Goal: Task Accomplishment & Management: Complete application form

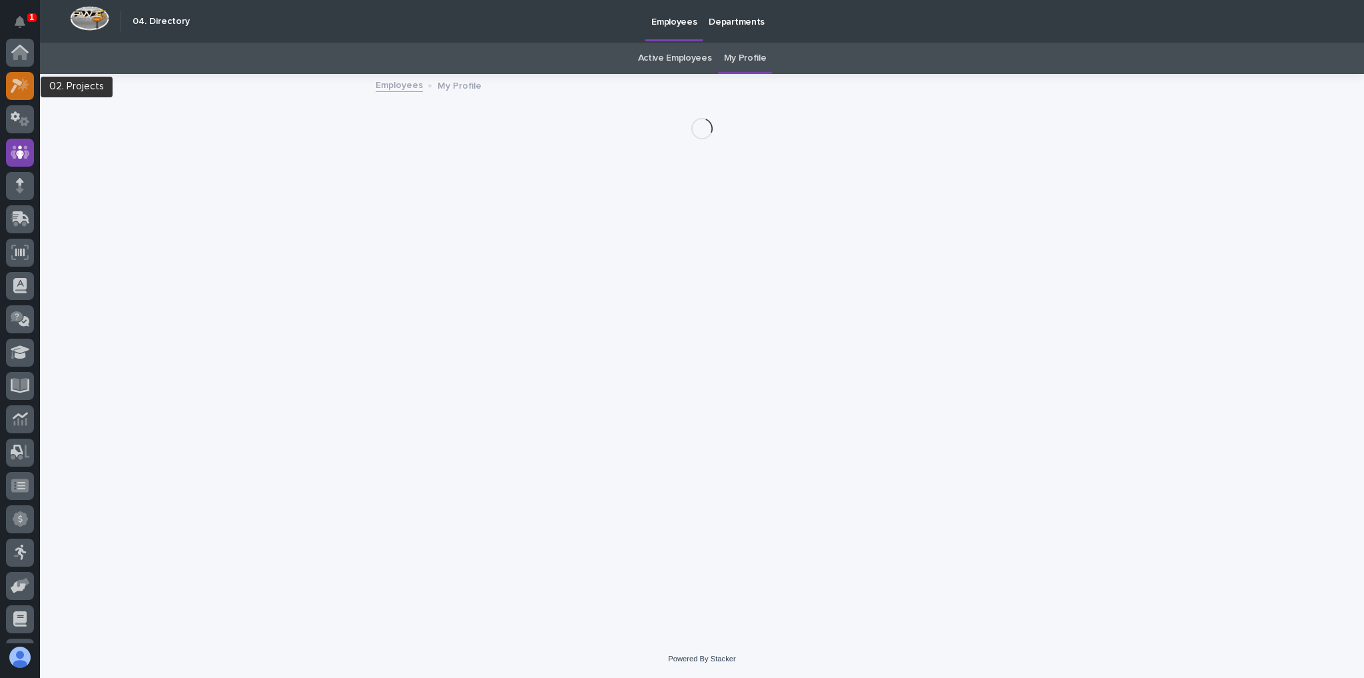
click at [17, 83] on icon at bounding box center [17, 86] width 12 height 15
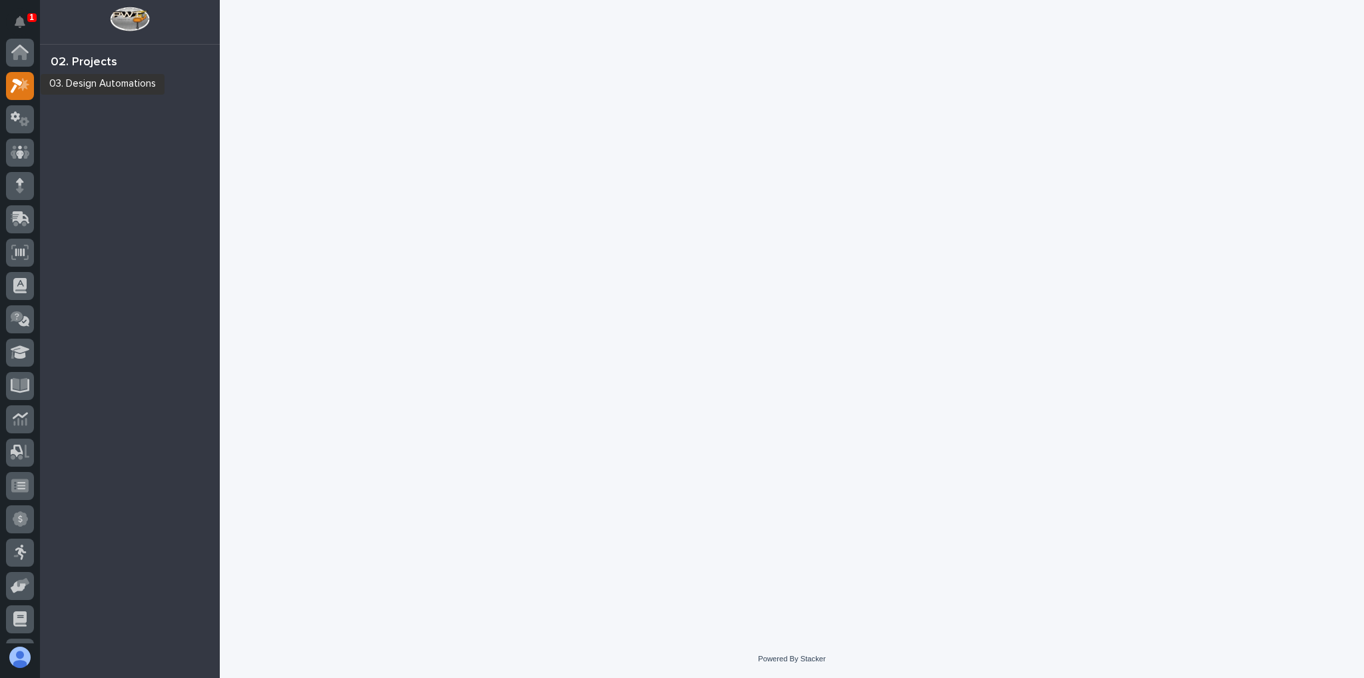
scroll to position [33, 0]
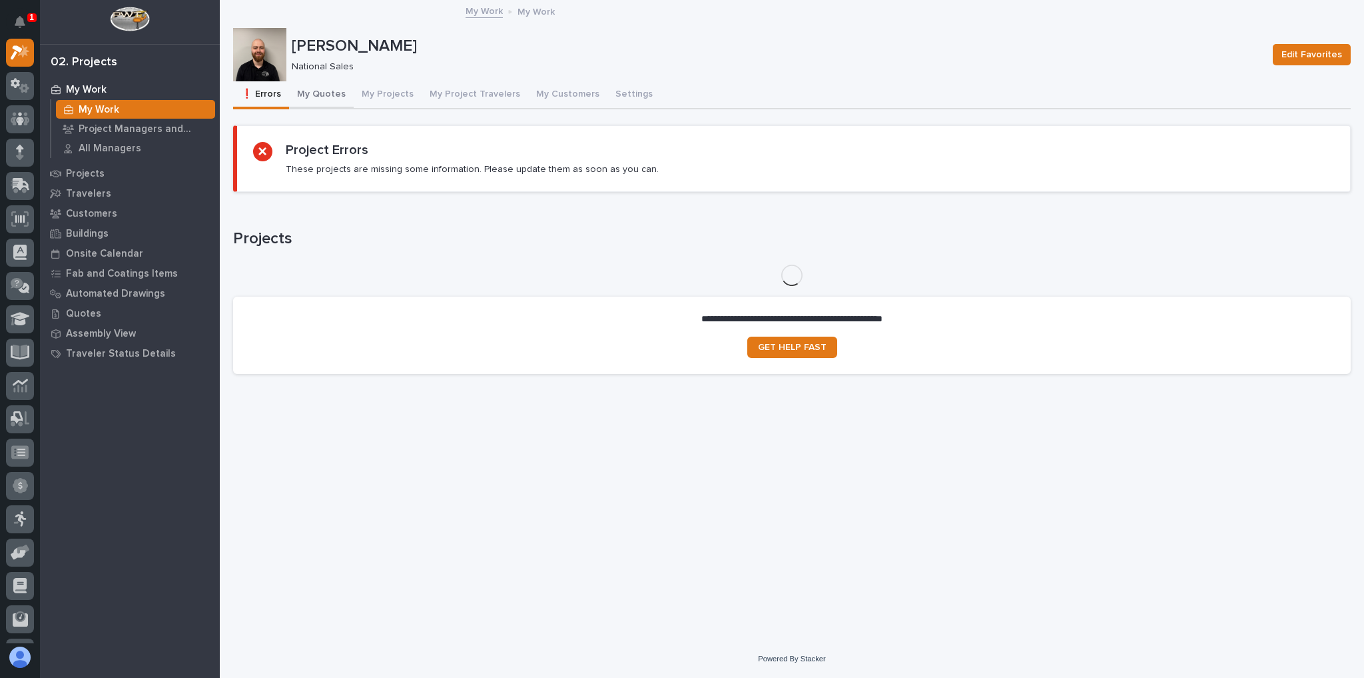
click at [325, 87] on button "My Quotes" at bounding box center [321, 95] width 65 height 28
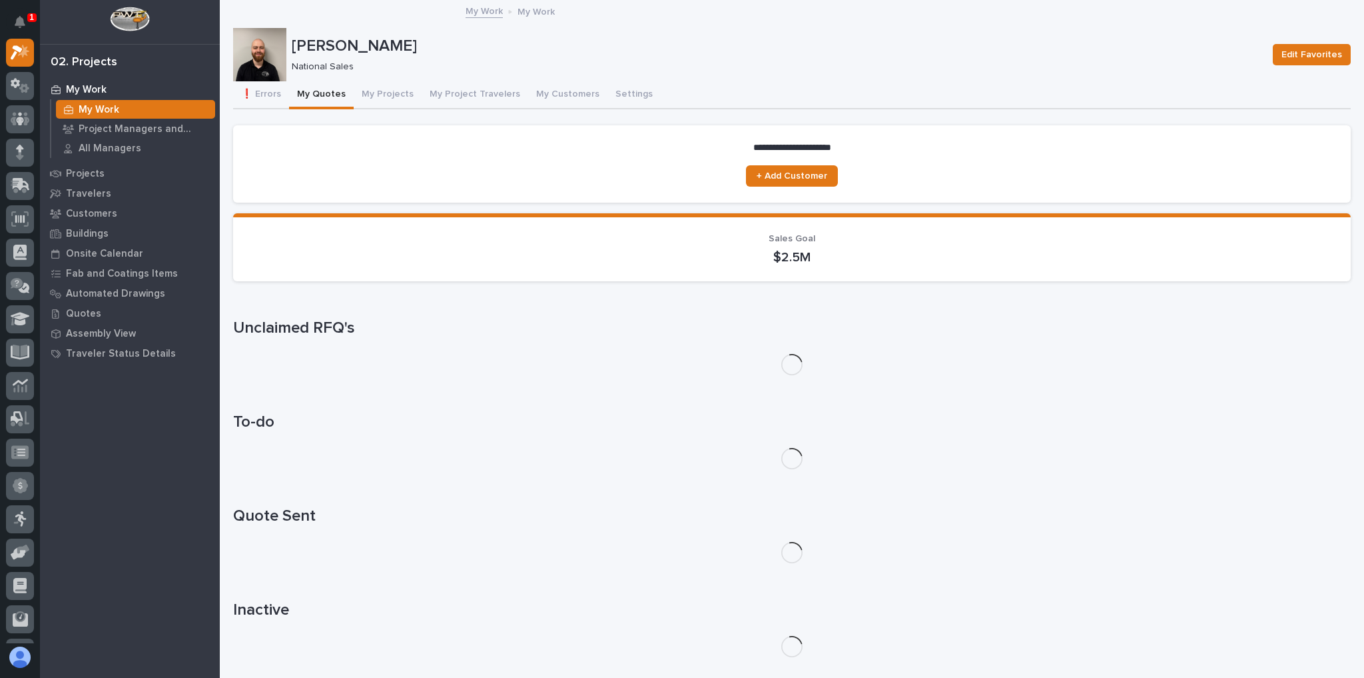
click at [323, 88] on button "My Quotes" at bounding box center [321, 95] width 65 height 28
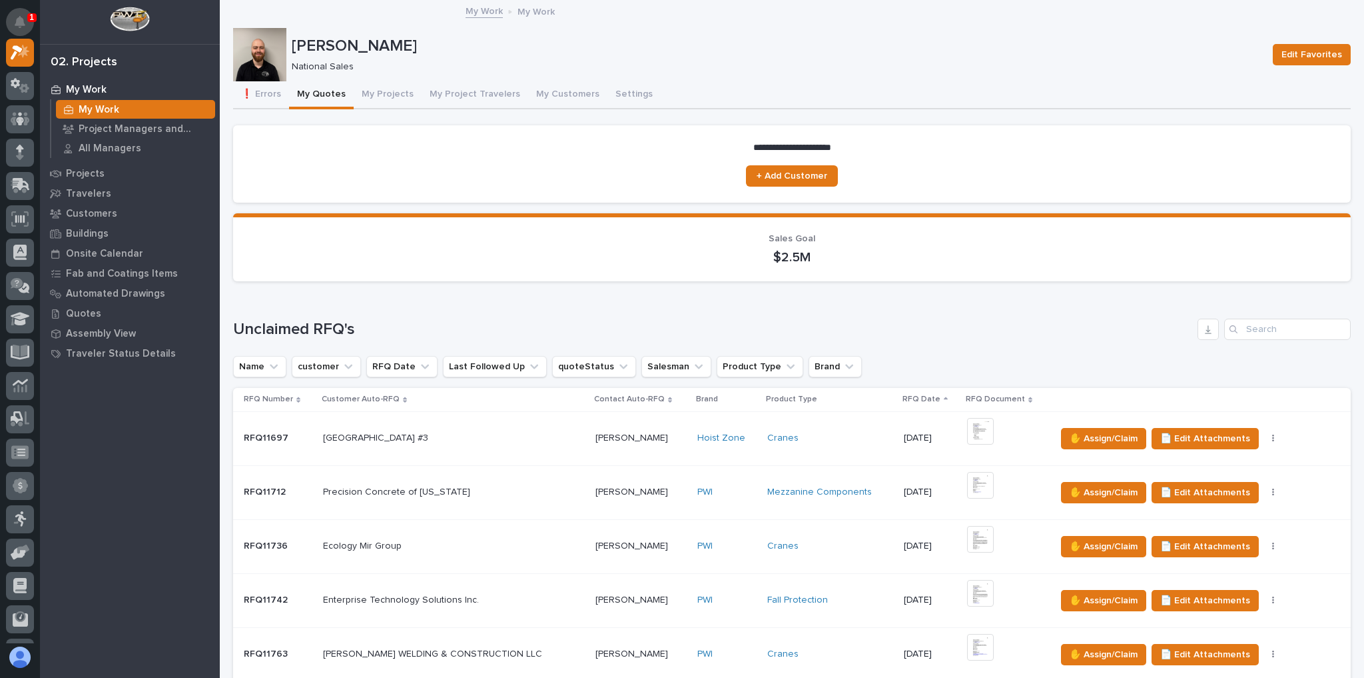
click at [13, 21] on button "Notifications" at bounding box center [20, 22] width 28 height 28
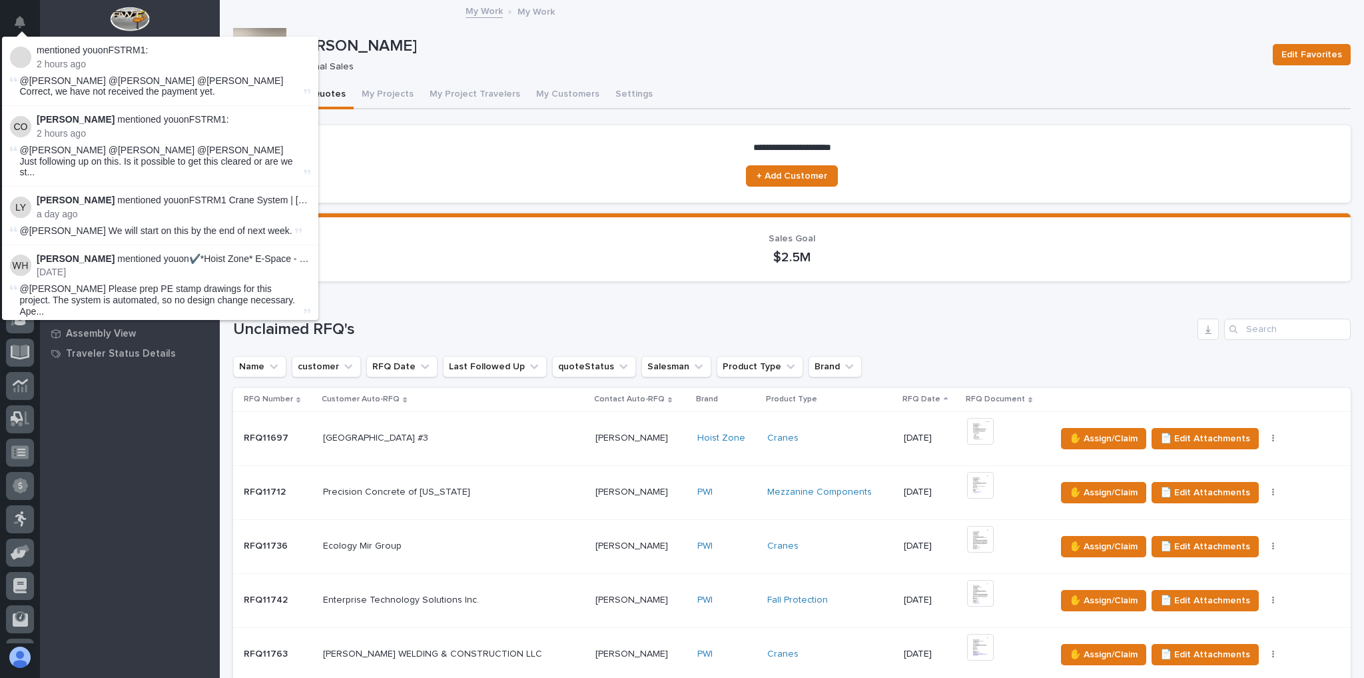
click at [622, 35] on div "[PERSON_NAME]" at bounding box center [777, 45] width 971 height 22
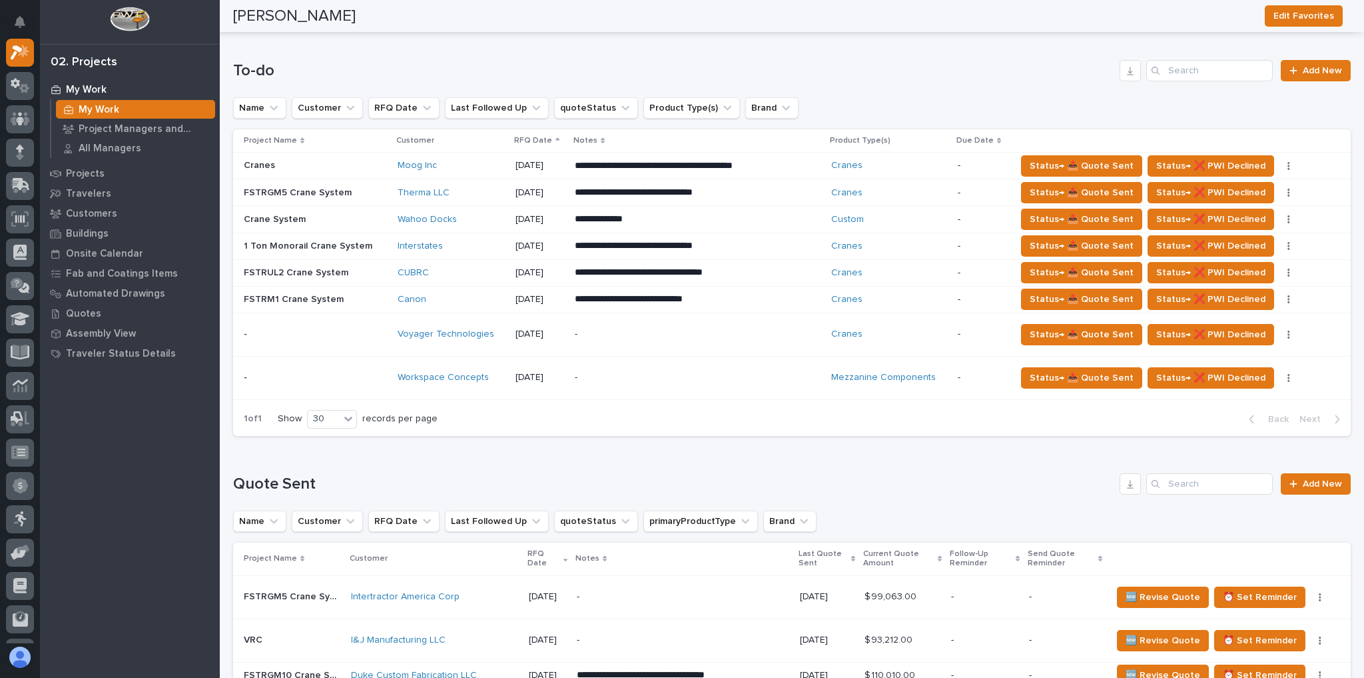
scroll to position [799, 0]
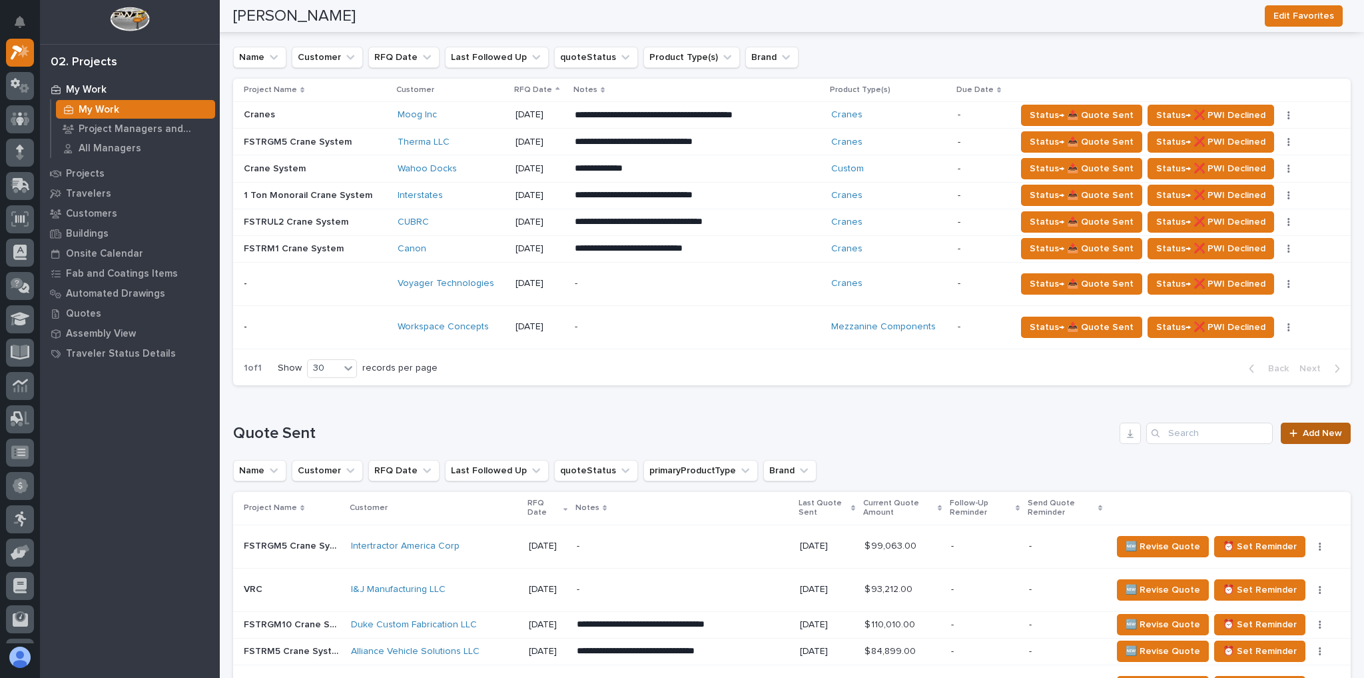
click at [1303, 430] on span "Add New" at bounding box center [1322, 432] width 39 height 9
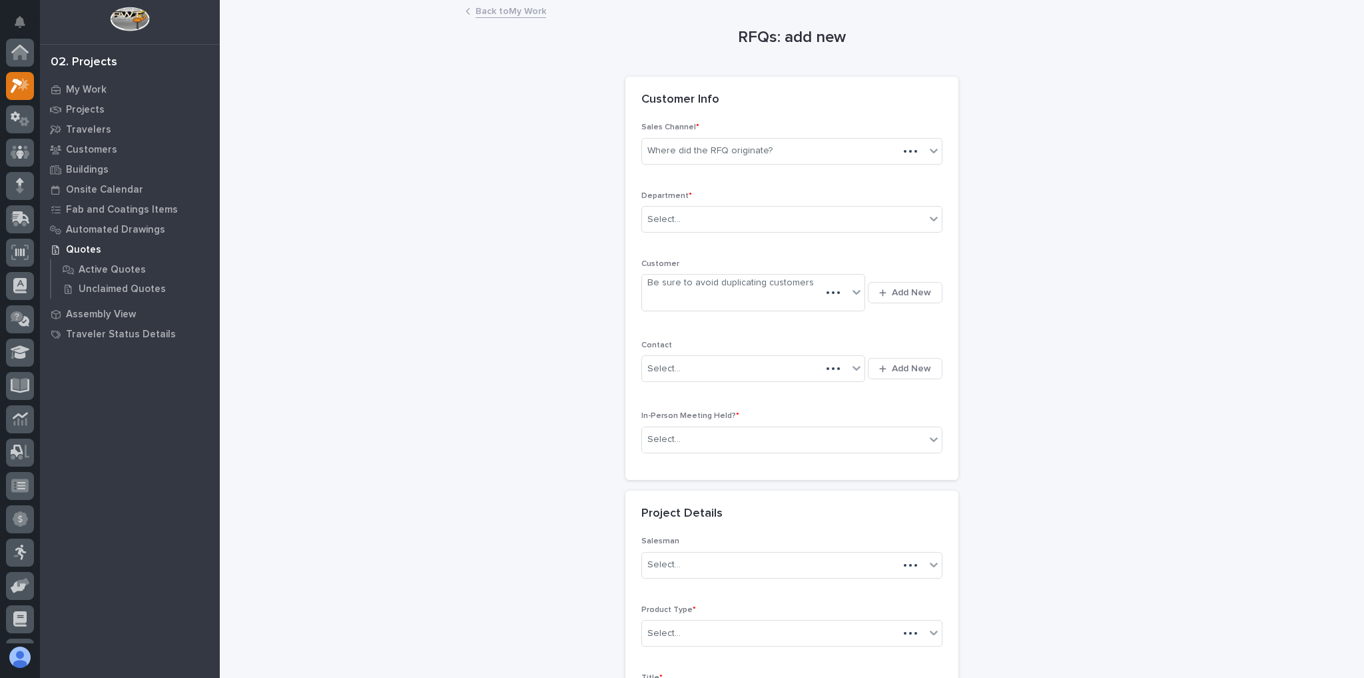
scroll to position [33, 0]
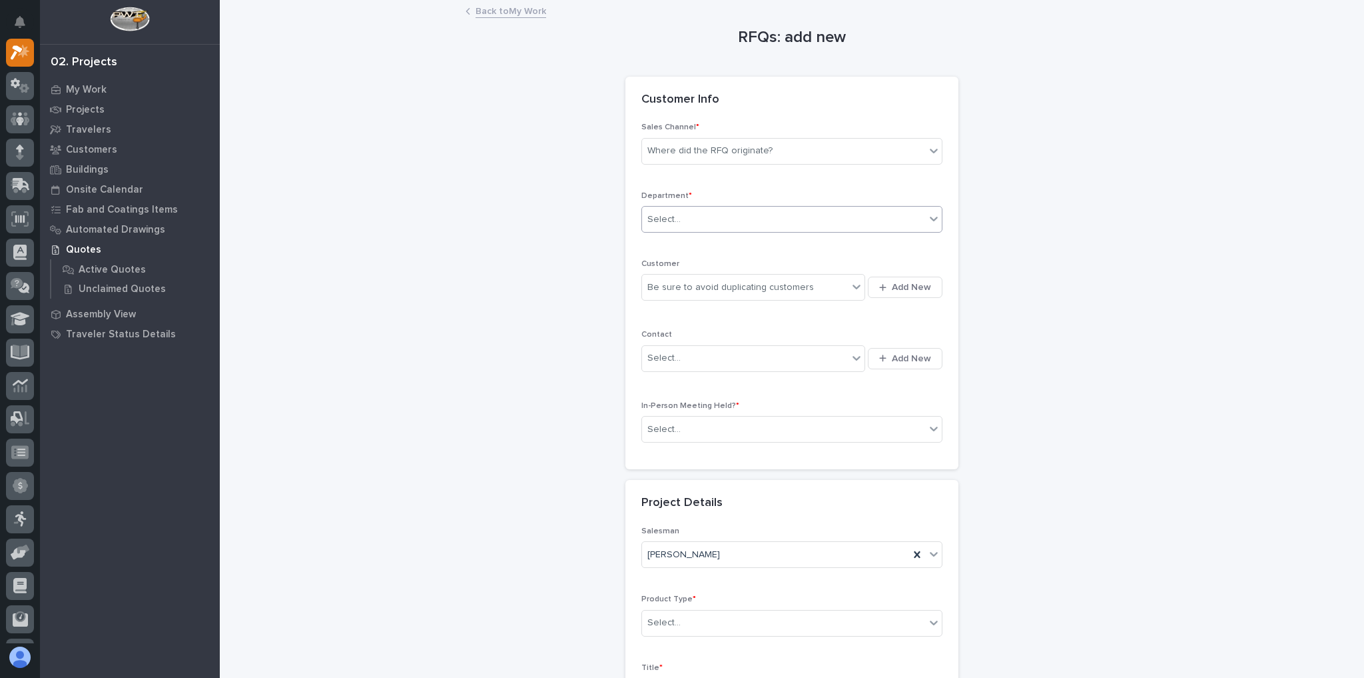
click at [693, 226] on div "Select..." at bounding box center [783, 220] width 283 height 22
click at [684, 251] on div "National Sales" at bounding box center [788, 243] width 300 height 23
click at [680, 288] on div "Be sure to avoid duplicating customers" at bounding box center [731, 287] width 167 height 14
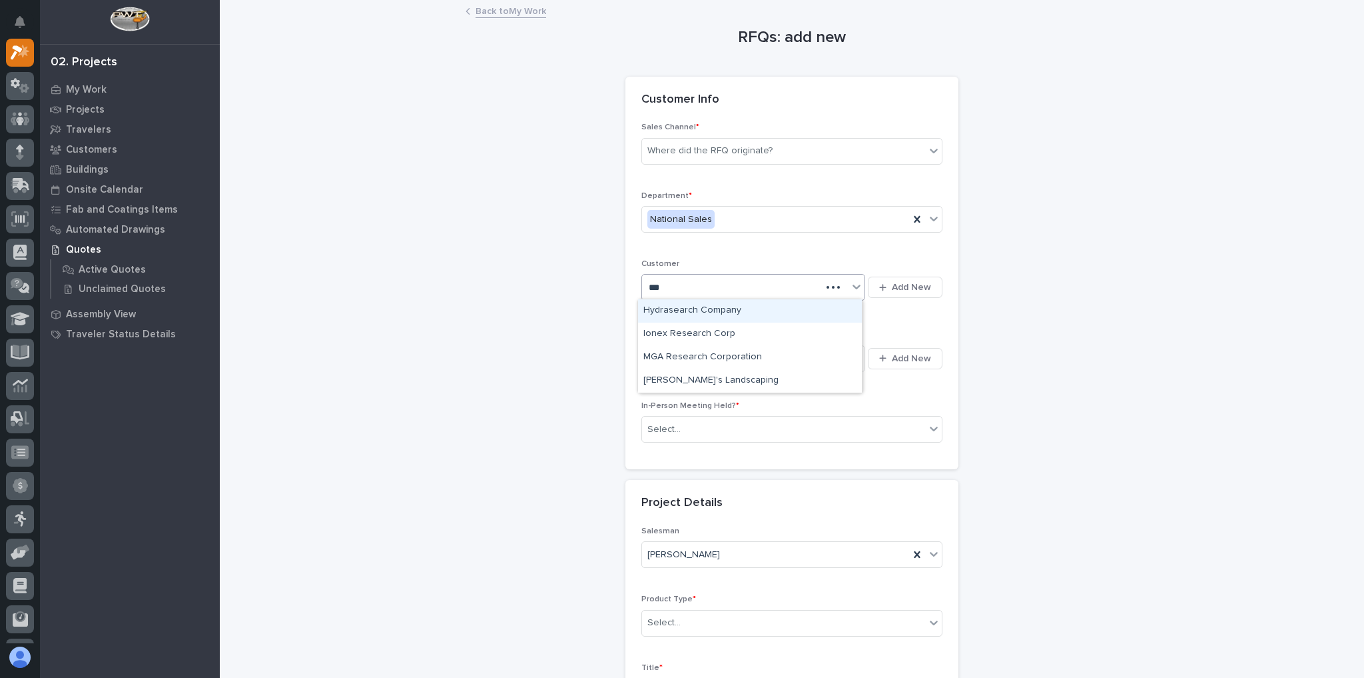
type input "****"
click at [676, 308] on div "SeAH Steel [GEOGRAPHIC_DATA]" at bounding box center [750, 310] width 224 height 23
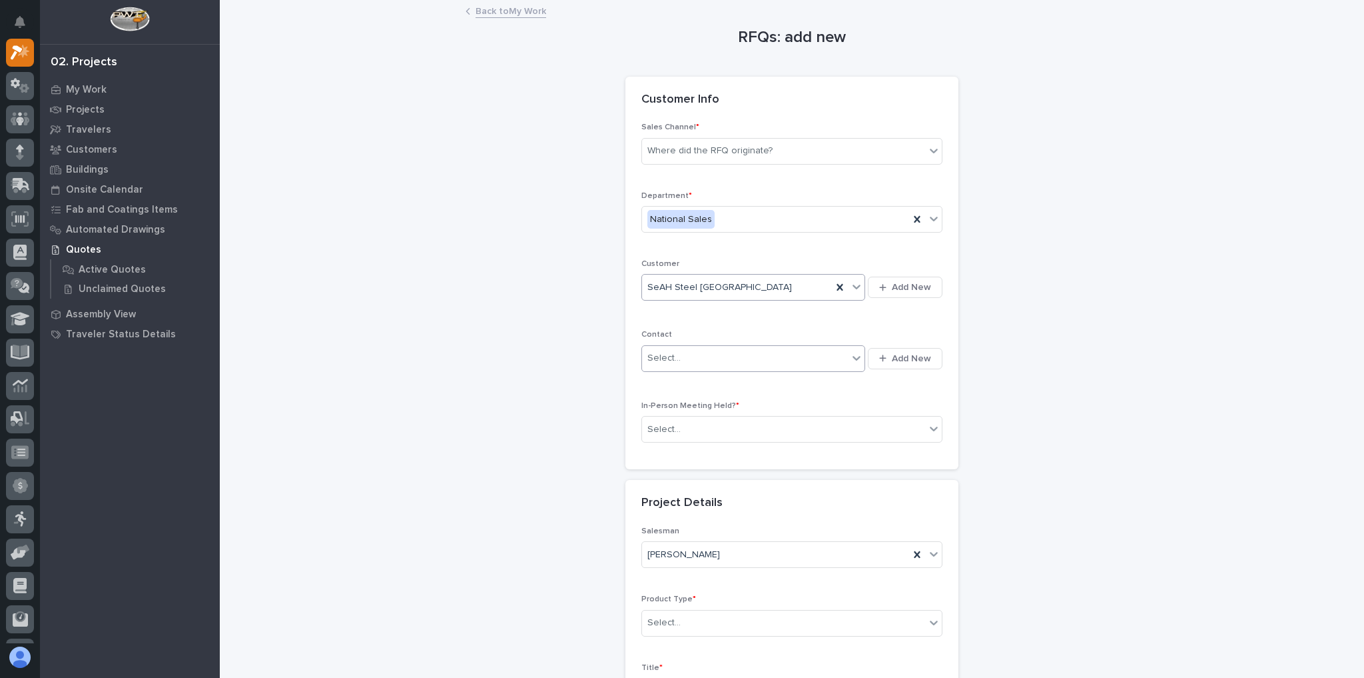
click at [659, 364] on div "Select..." at bounding box center [745, 358] width 206 height 22
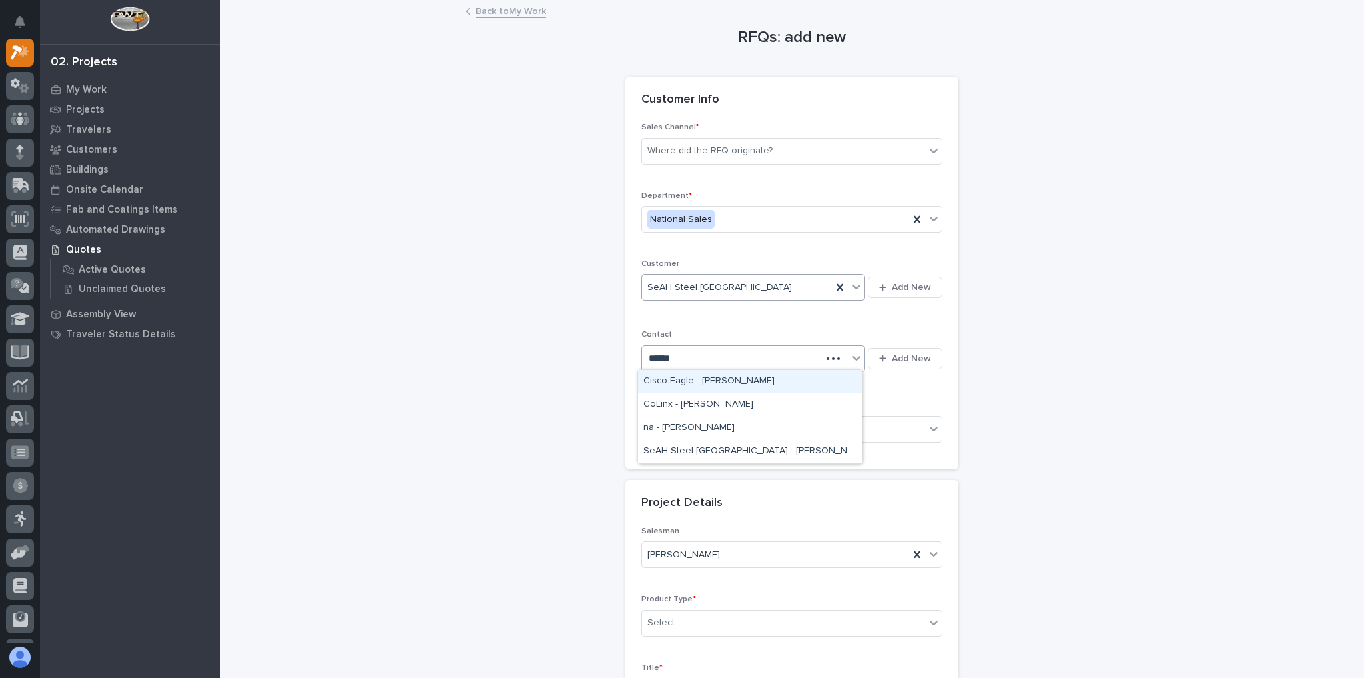
type input "*******"
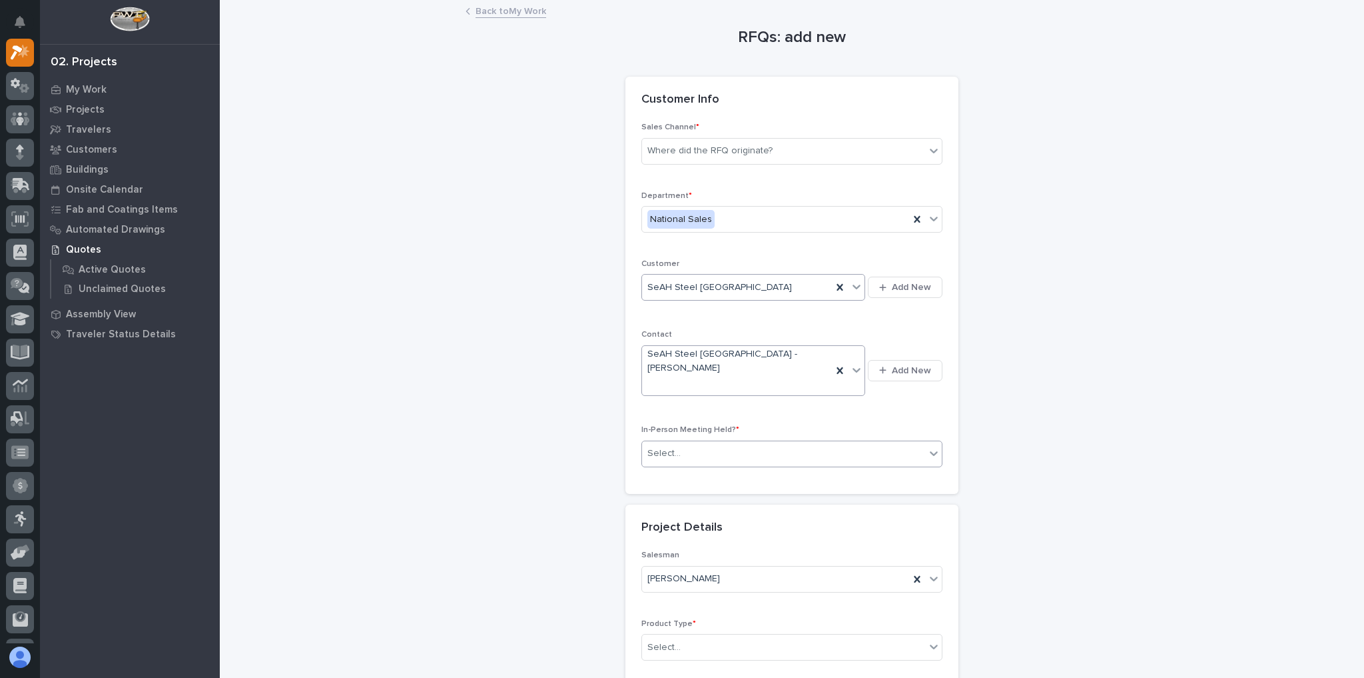
click at [696, 442] on div "Select..." at bounding box center [783, 453] width 283 height 22
click at [692, 448] on div "Yes" at bounding box center [788, 451] width 300 height 23
click at [696, 442] on div "Yes" at bounding box center [775, 453] width 267 height 22
click at [681, 473] on div "No" at bounding box center [788, 474] width 300 height 23
click at [702, 440] on div "No" at bounding box center [792, 453] width 301 height 27
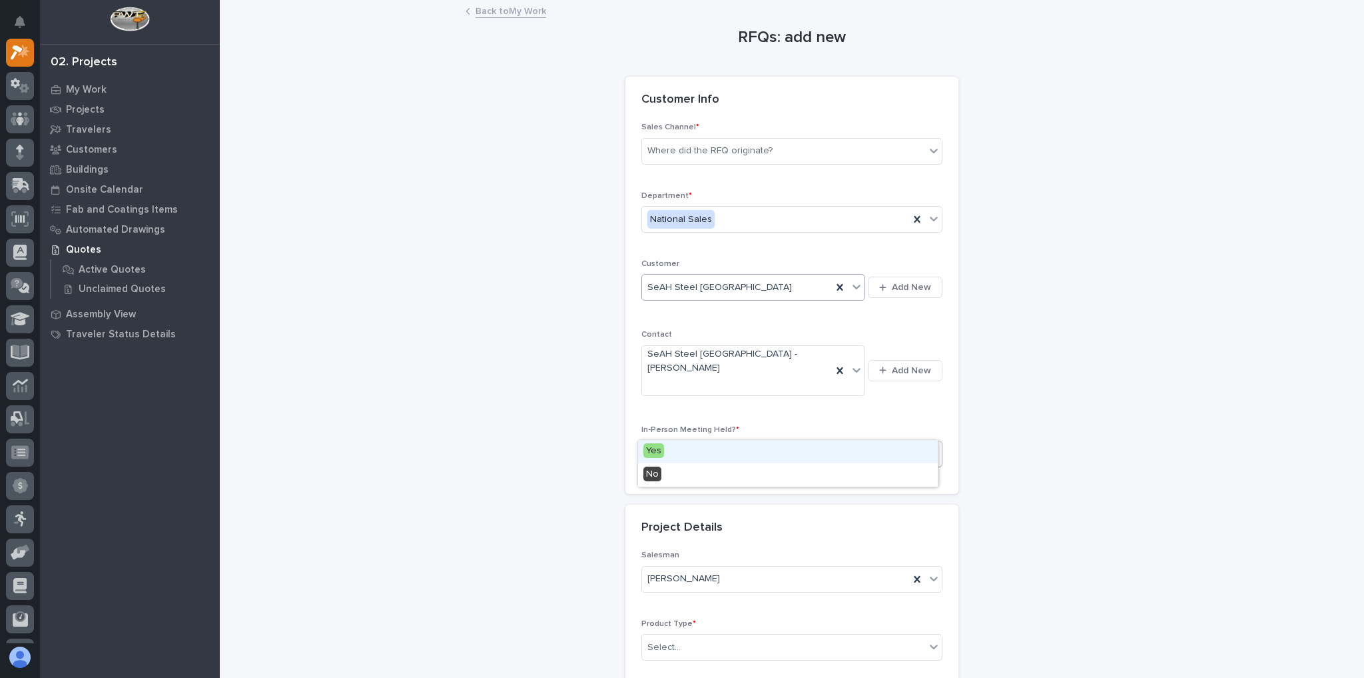
click at [685, 445] on div "Yes" at bounding box center [788, 451] width 300 height 23
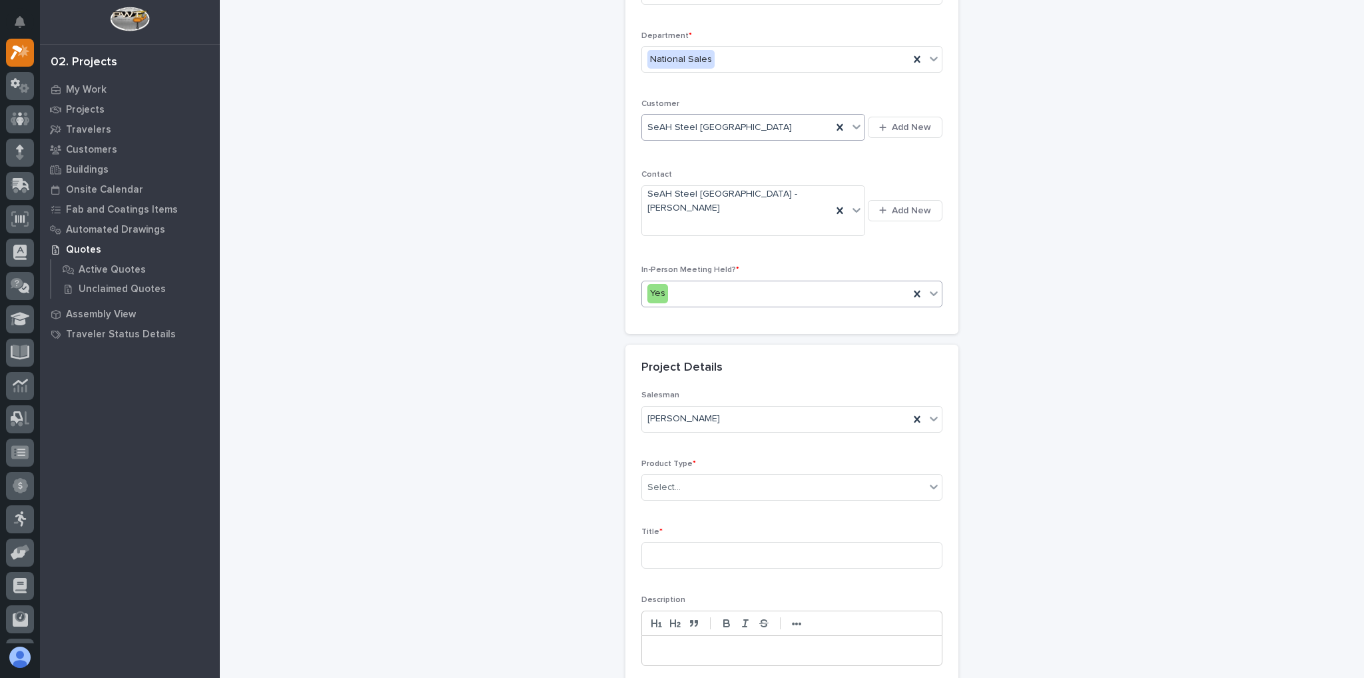
click at [683, 459] on div "Product Type * Select..." at bounding box center [792, 485] width 301 height 52
drag, startPoint x: 682, startPoint y: 458, endPoint x: 678, endPoint y: 466, distance: 9.5
click at [679, 476] on div "Select..." at bounding box center [783, 487] width 283 height 22
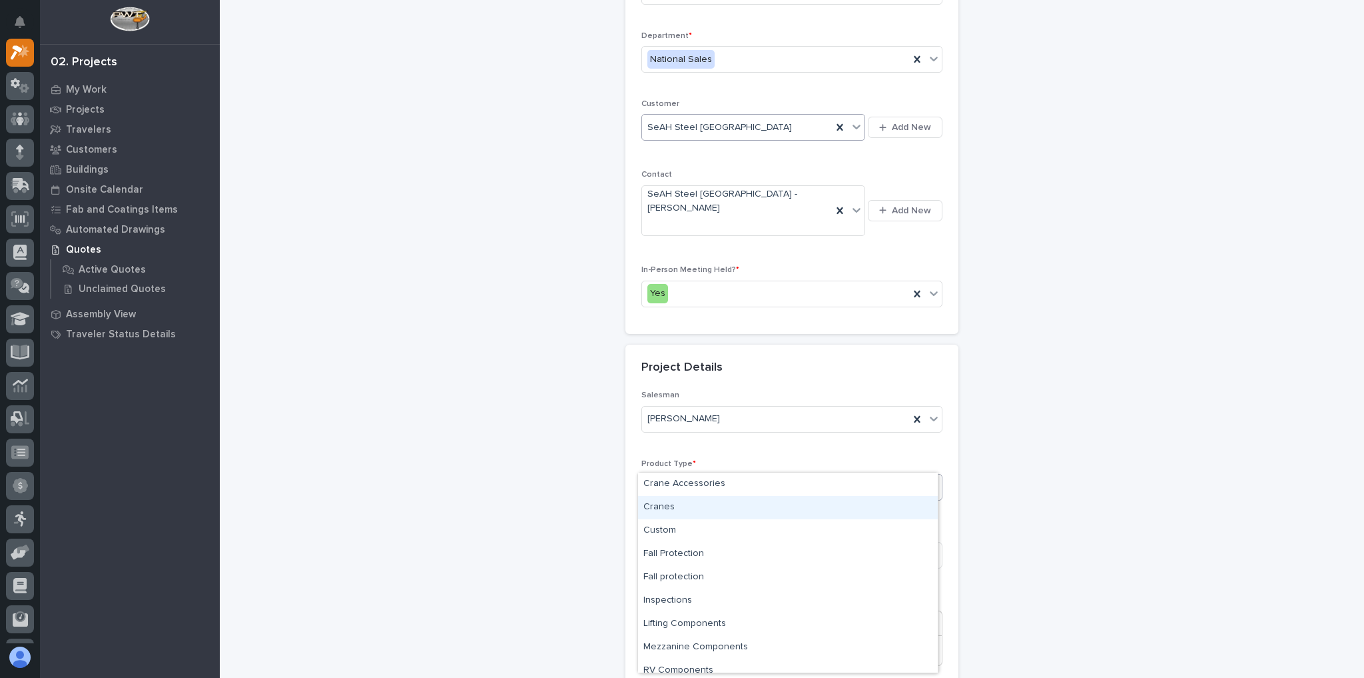
click at [676, 510] on div "Cranes" at bounding box center [788, 507] width 300 height 23
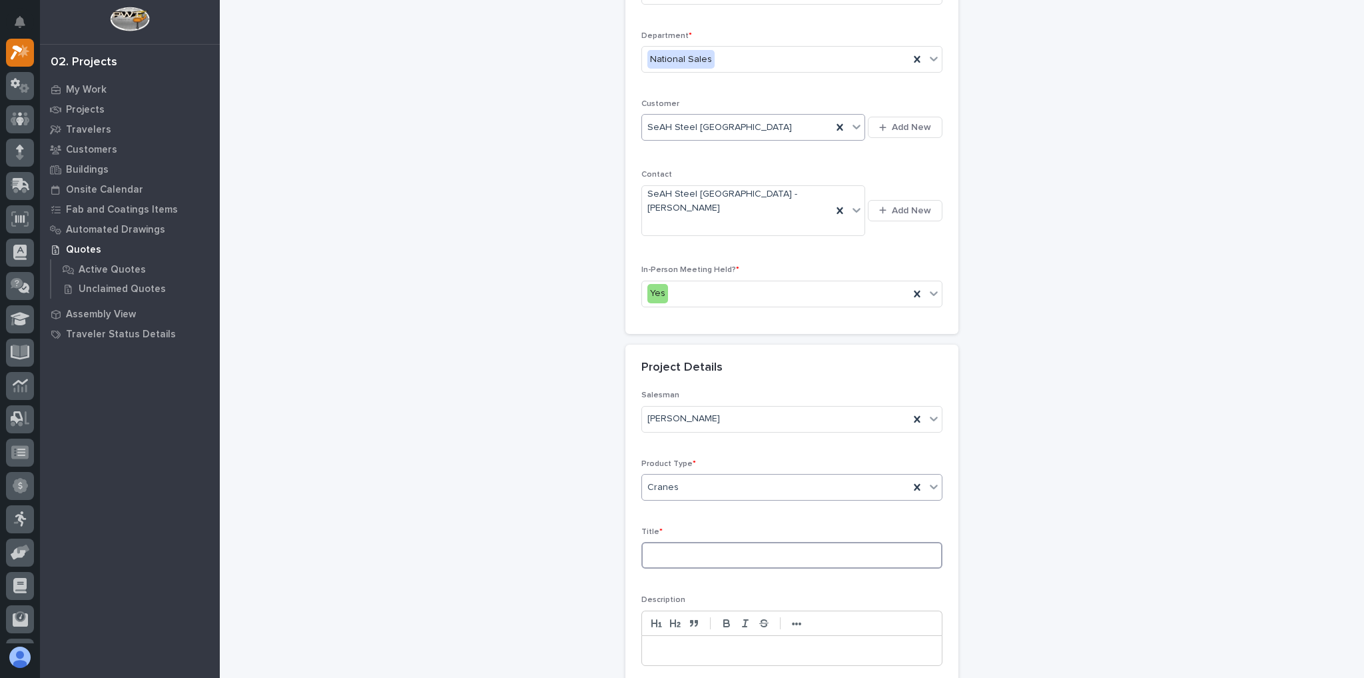
click at [675, 542] on input at bounding box center [792, 555] width 301 height 27
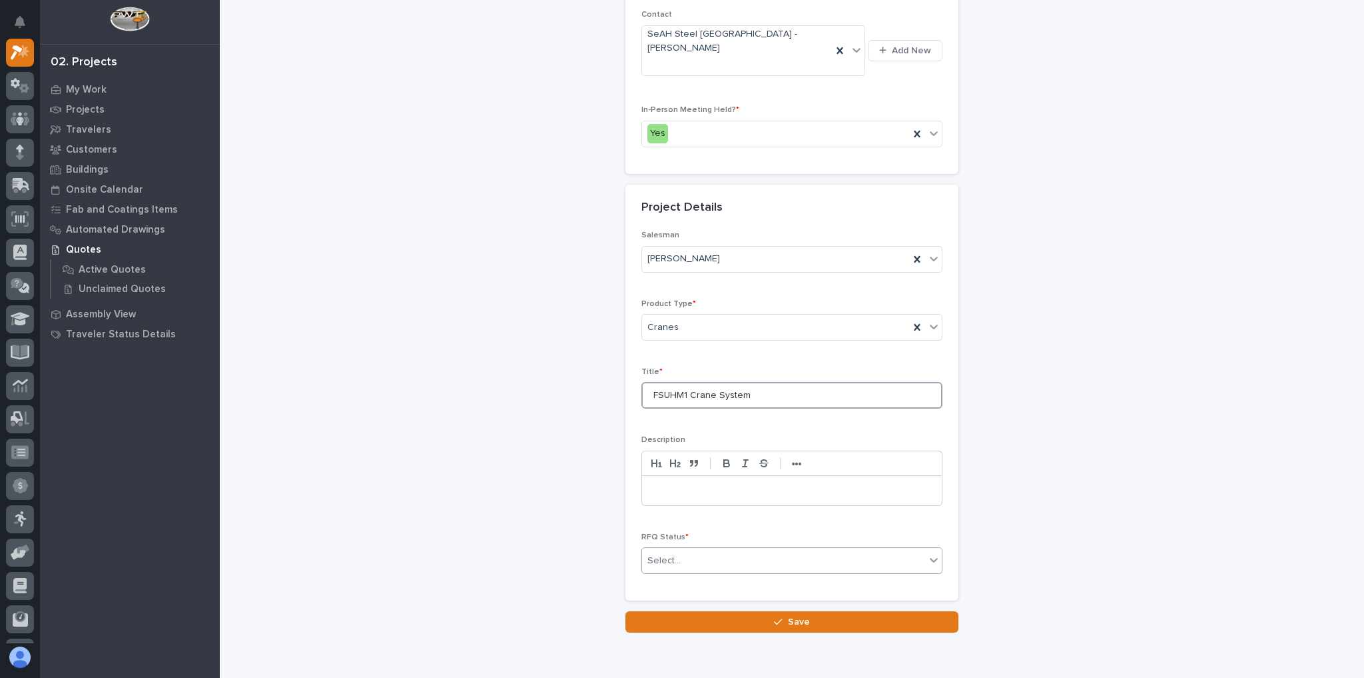
type input "FSUHM1 Crane System"
click at [682, 550] on div "Select..." at bounding box center [783, 561] width 283 height 22
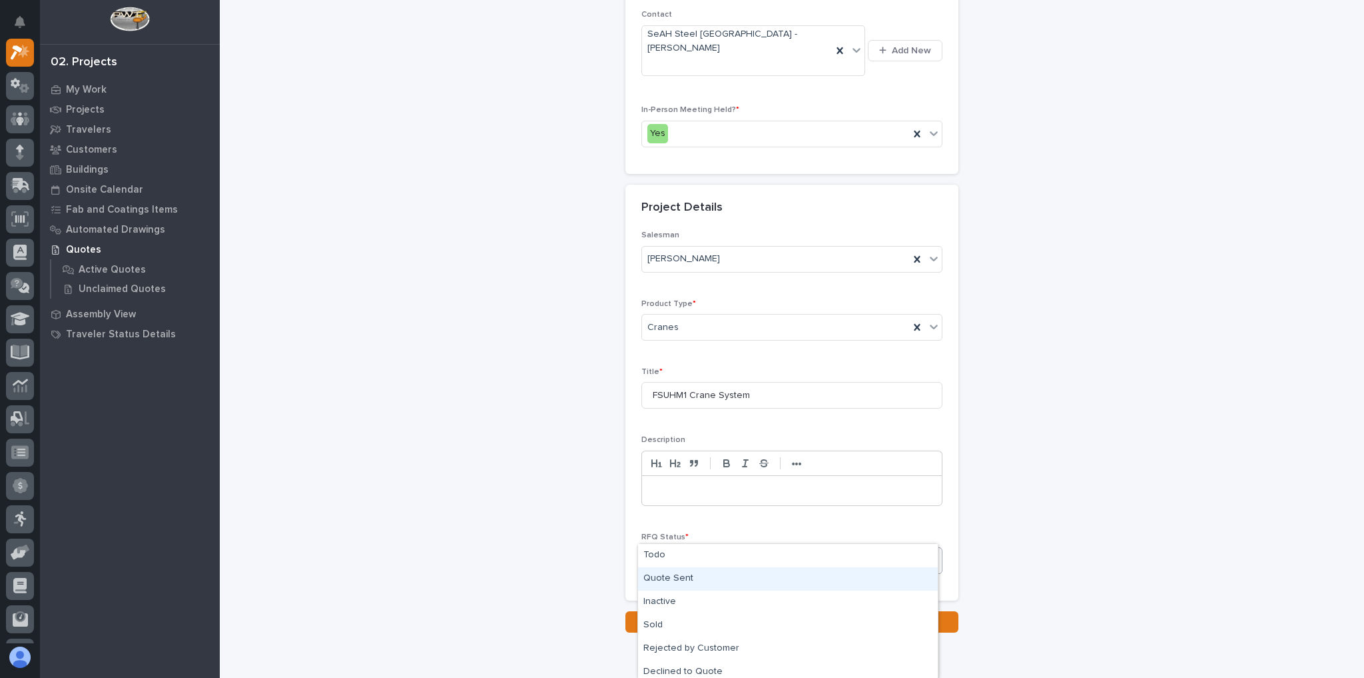
click at [674, 576] on div "Quote Sent" at bounding box center [788, 578] width 300 height 23
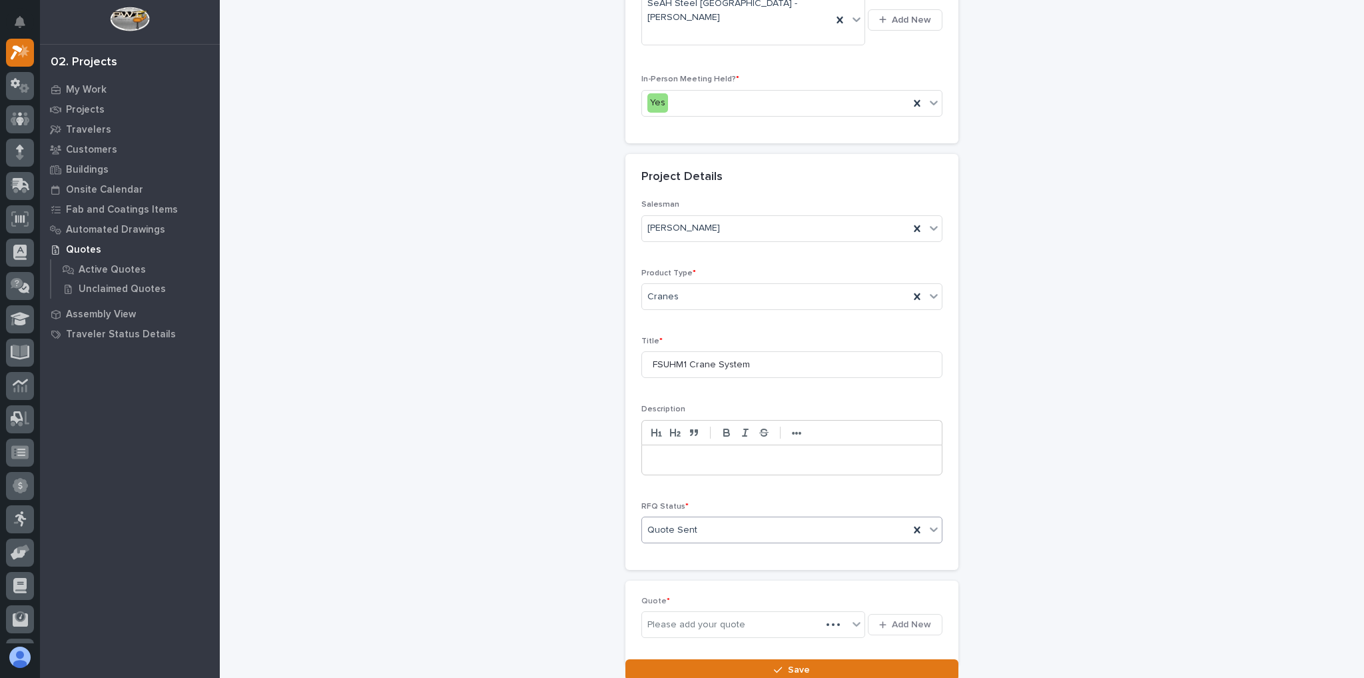
scroll to position [368, 0]
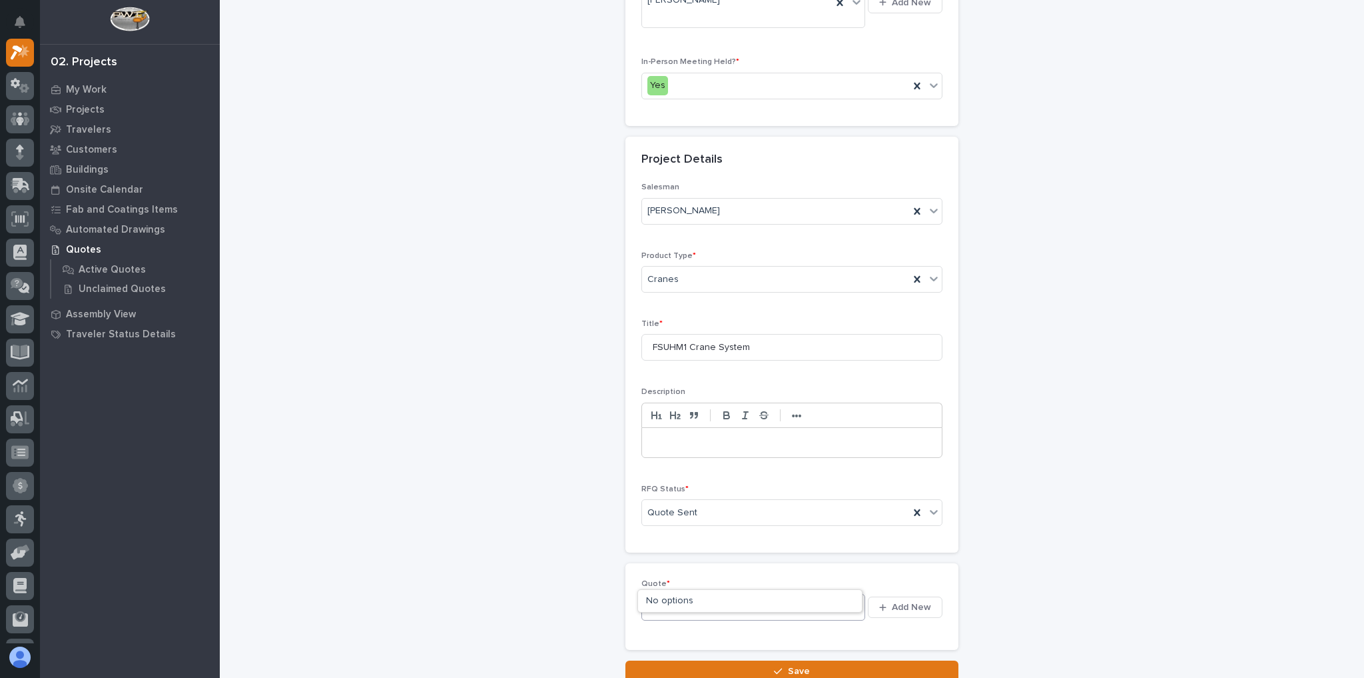
click at [785, 599] on div "Please add your quote" at bounding box center [745, 607] width 206 height 17
click at [884, 603] on div "button" at bounding box center [885, 607] width 13 height 9
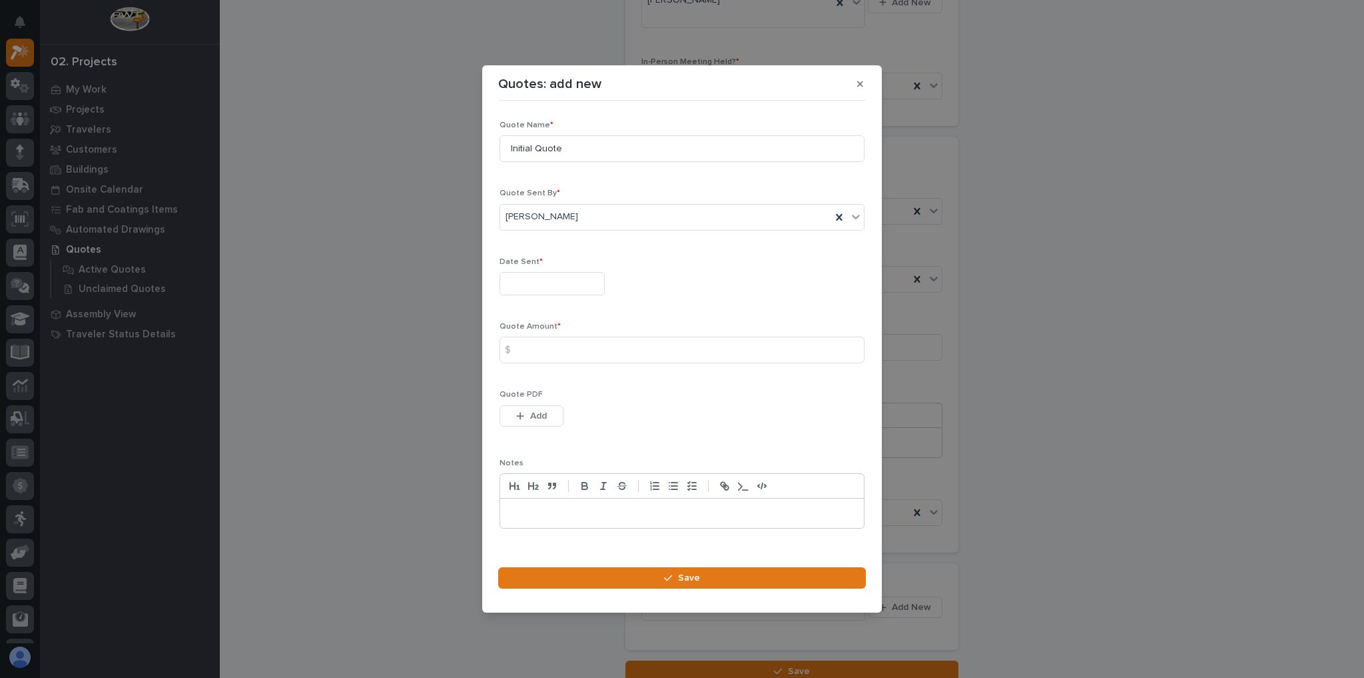
click at [556, 277] on input "text" at bounding box center [552, 283] width 105 height 23
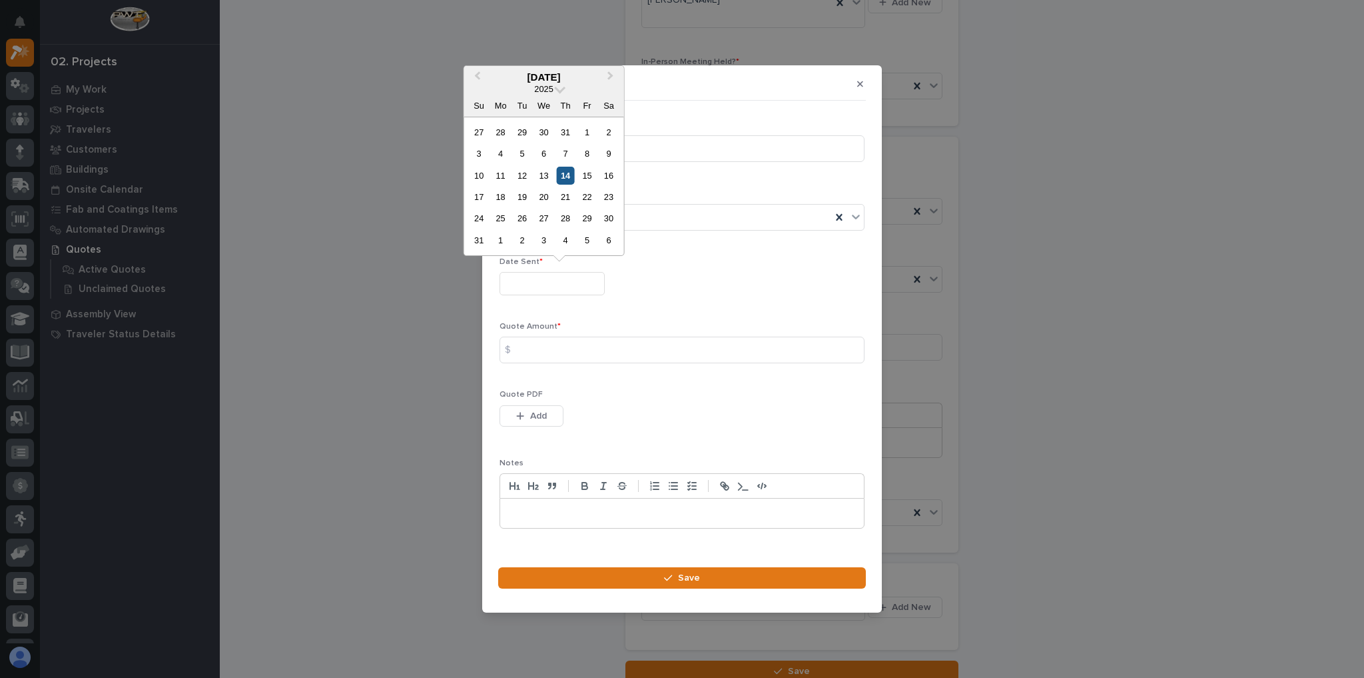
click at [568, 177] on div "14" at bounding box center [565, 176] width 18 height 18
type input "**********"
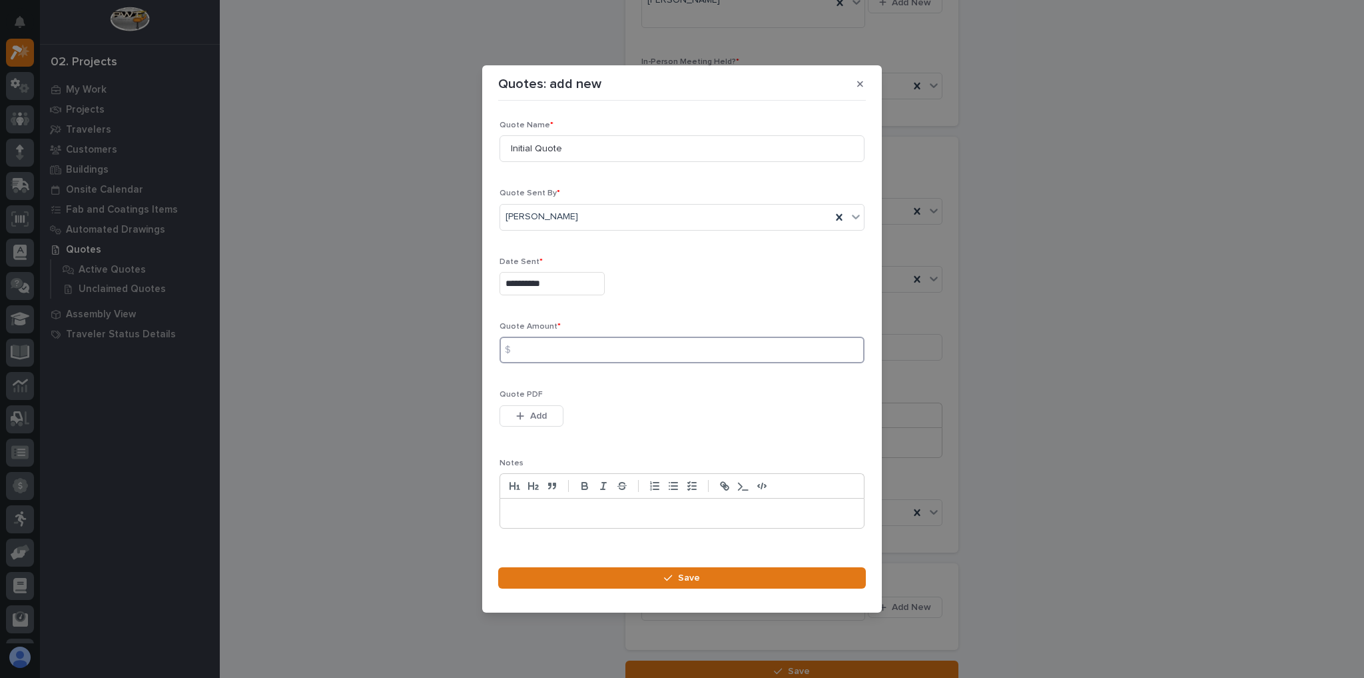
click at [572, 343] on input at bounding box center [682, 349] width 365 height 27
type input "67992"
click at [516, 408] on button "Add" at bounding box center [532, 415] width 64 height 21
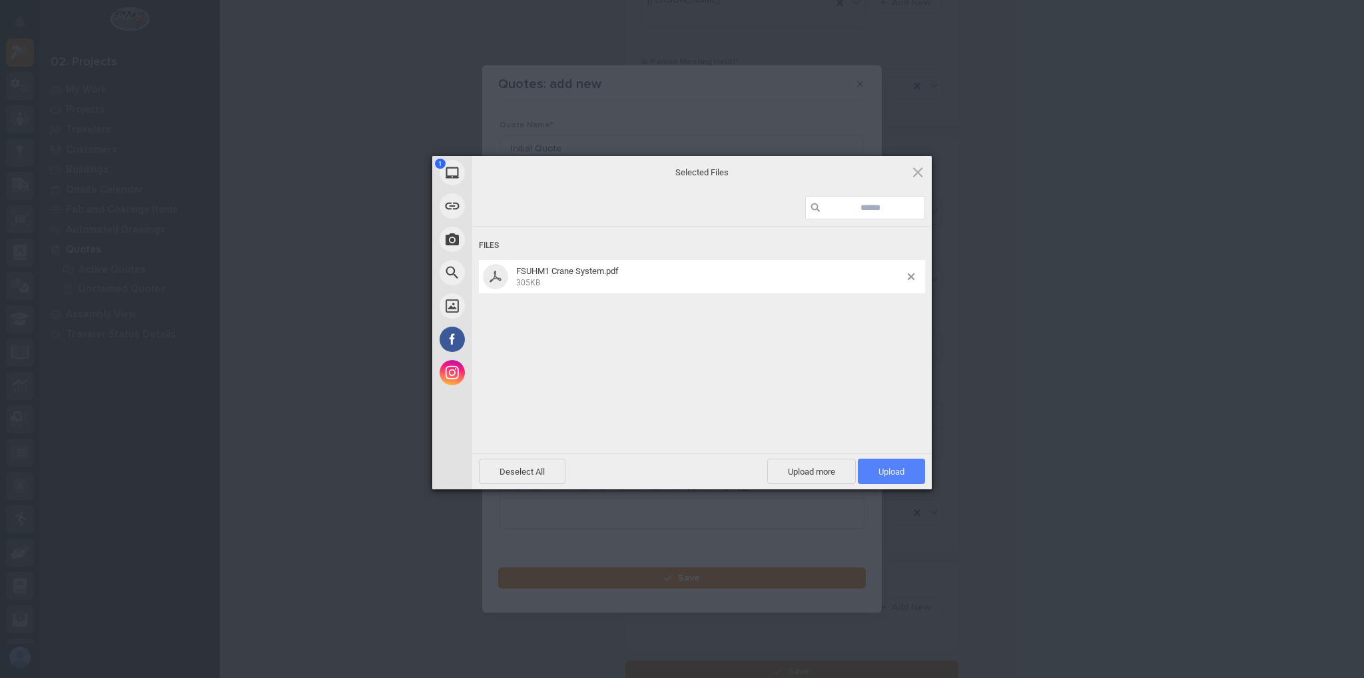
click at [886, 461] on span "Upload 1" at bounding box center [891, 470] width 67 height 25
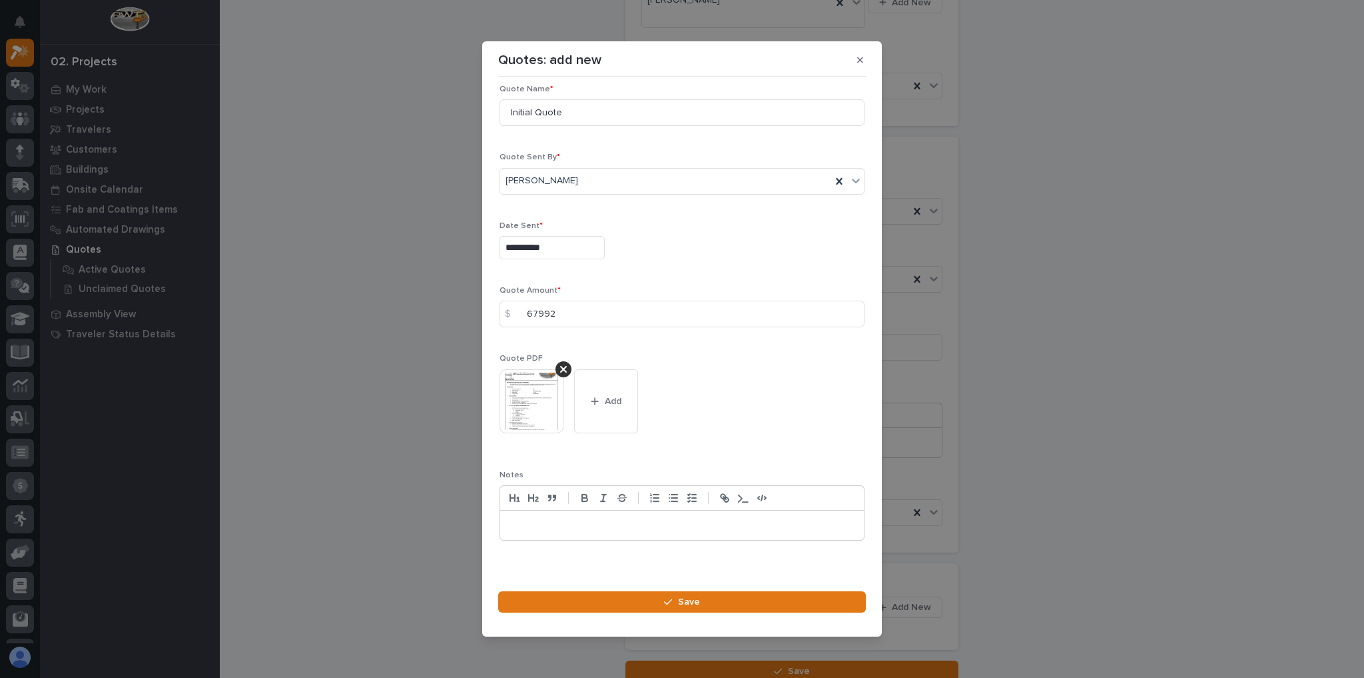
scroll to position [18, 0]
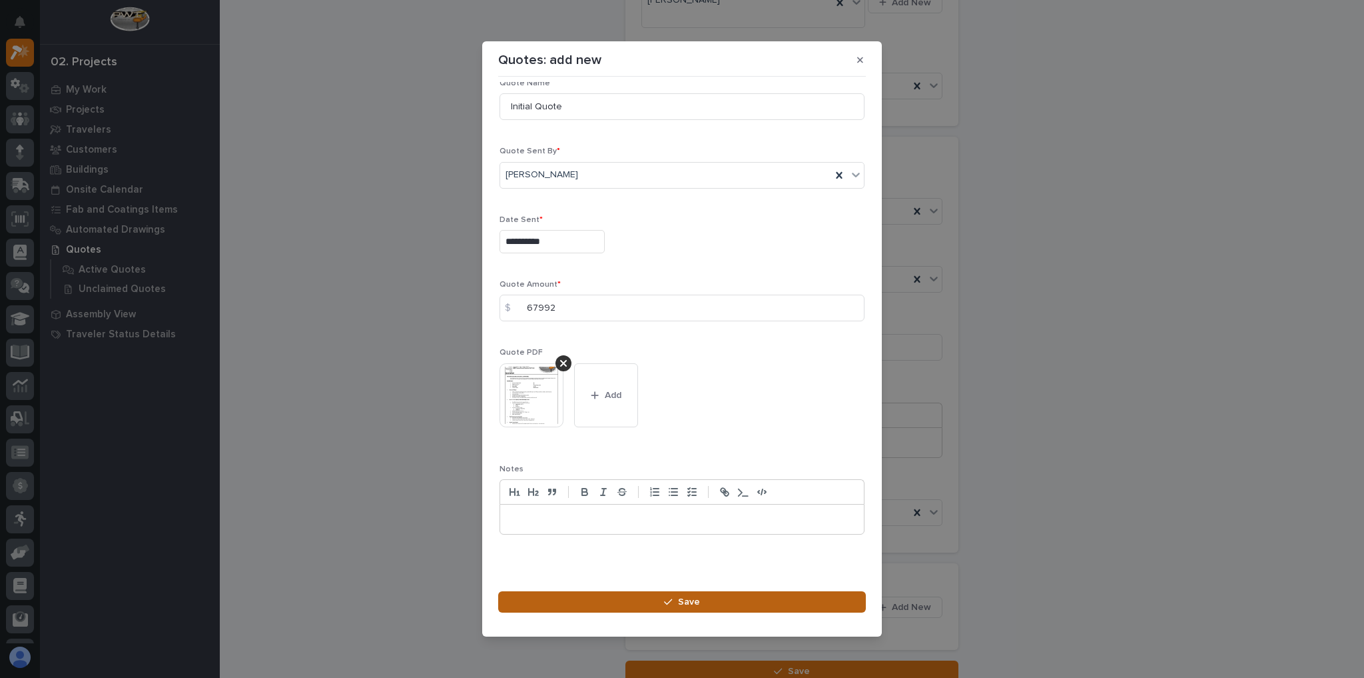
click at [604, 594] on button "Save" at bounding box center [682, 601] width 368 height 21
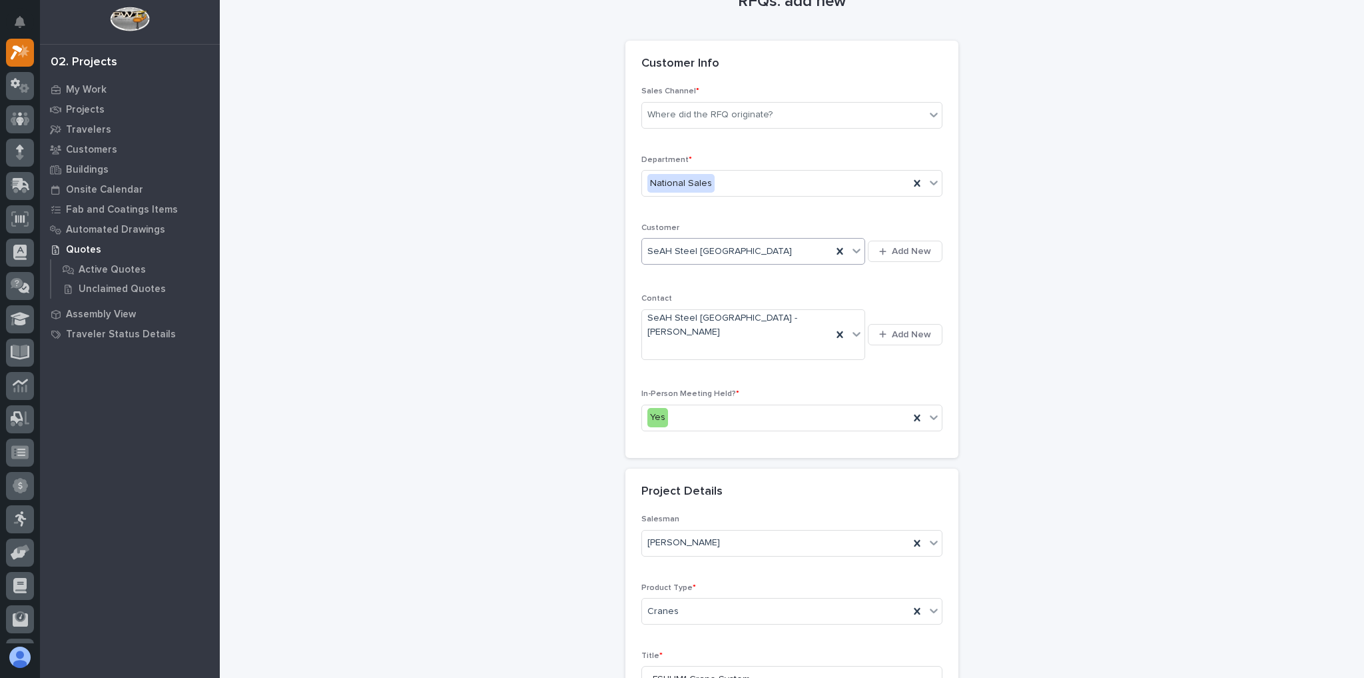
scroll to position [0, 0]
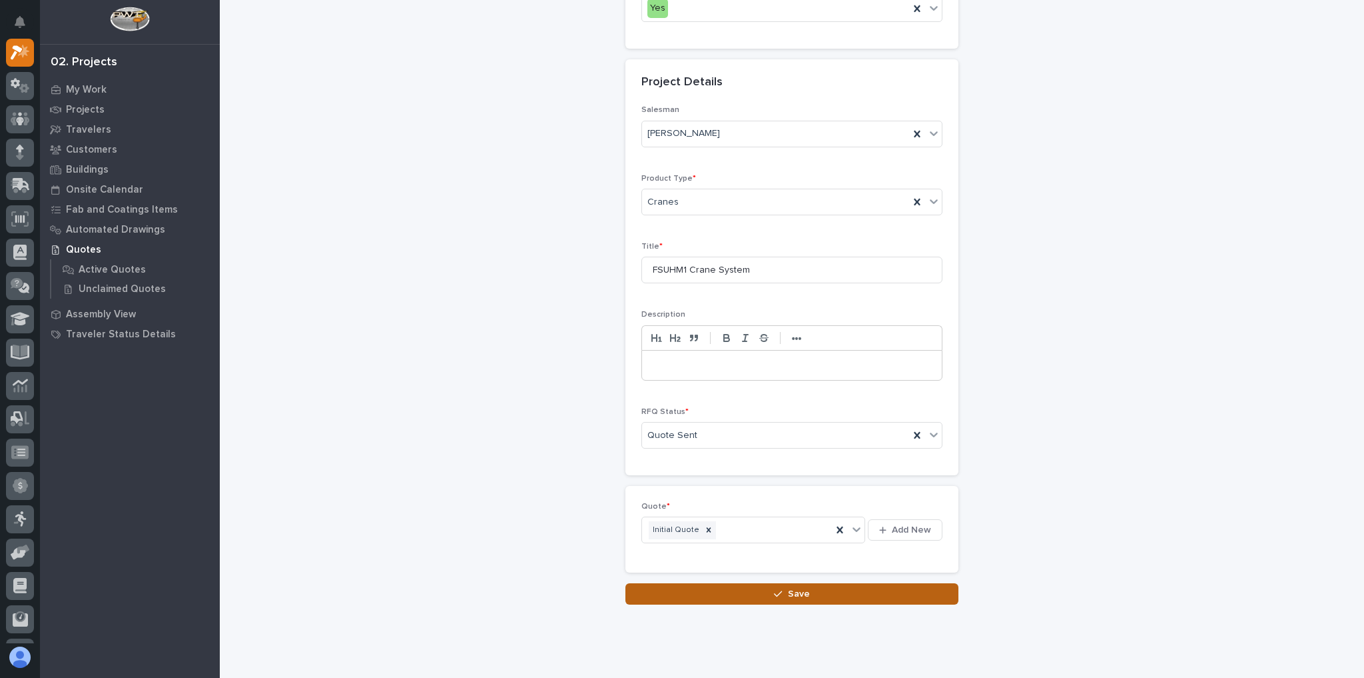
click at [758, 583] on button "Save" at bounding box center [792, 593] width 333 height 21
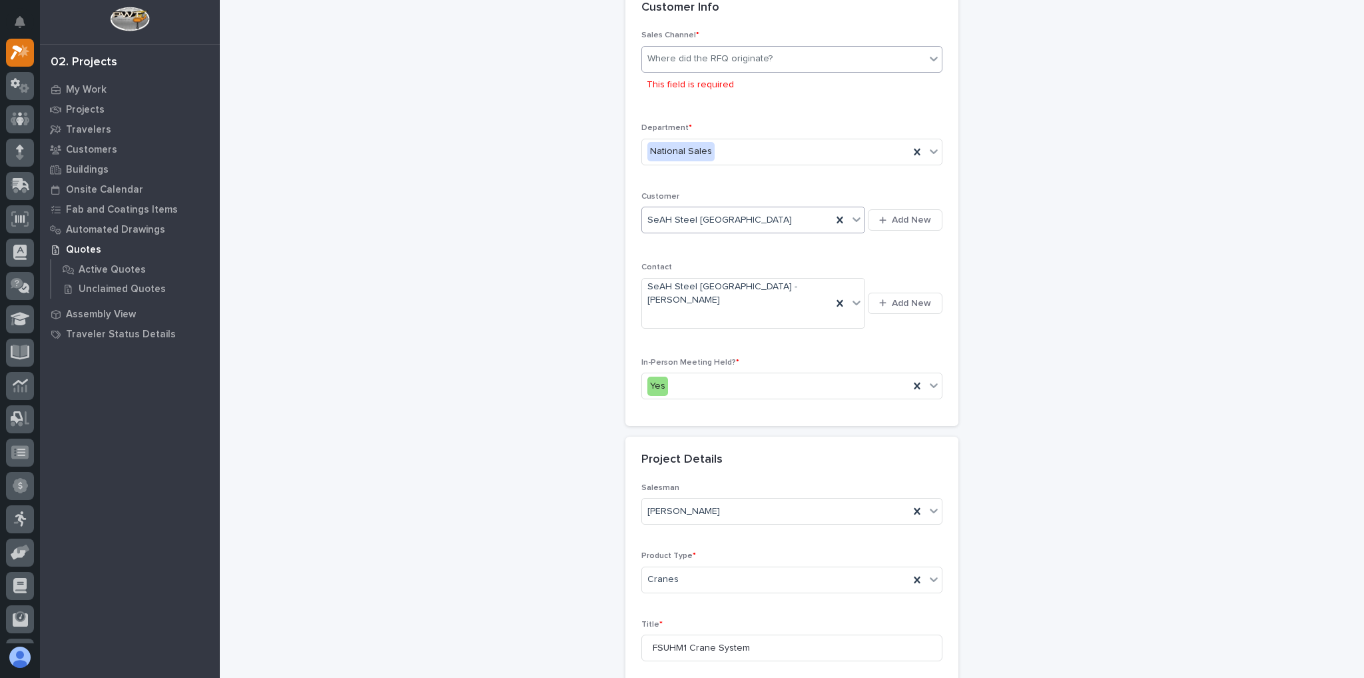
scroll to position [79, 0]
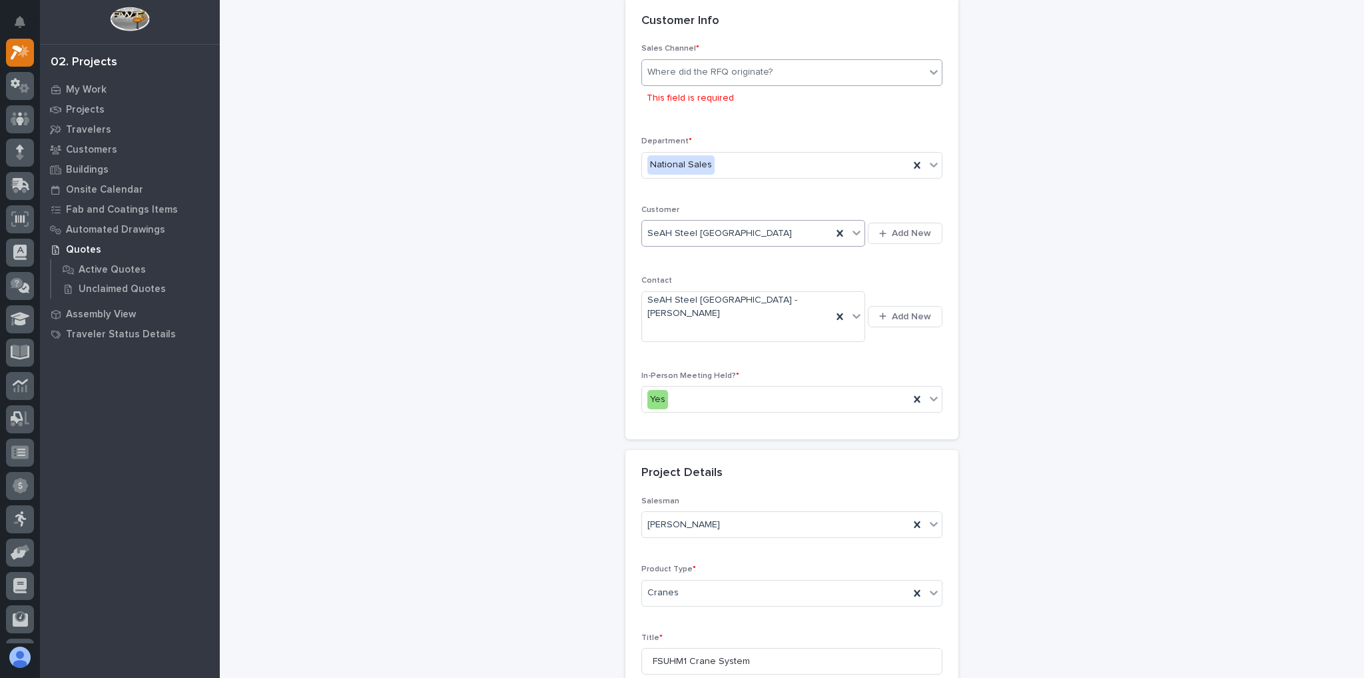
click at [685, 59] on div "Sales Channel * Where did the RFQ originate? This field is required" at bounding box center [792, 82] width 301 height 77
click at [686, 71] on div "Where did the RFQ originate?" at bounding box center [710, 72] width 125 height 14
click at [680, 113] on div "PWI" at bounding box center [788, 120] width 300 height 23
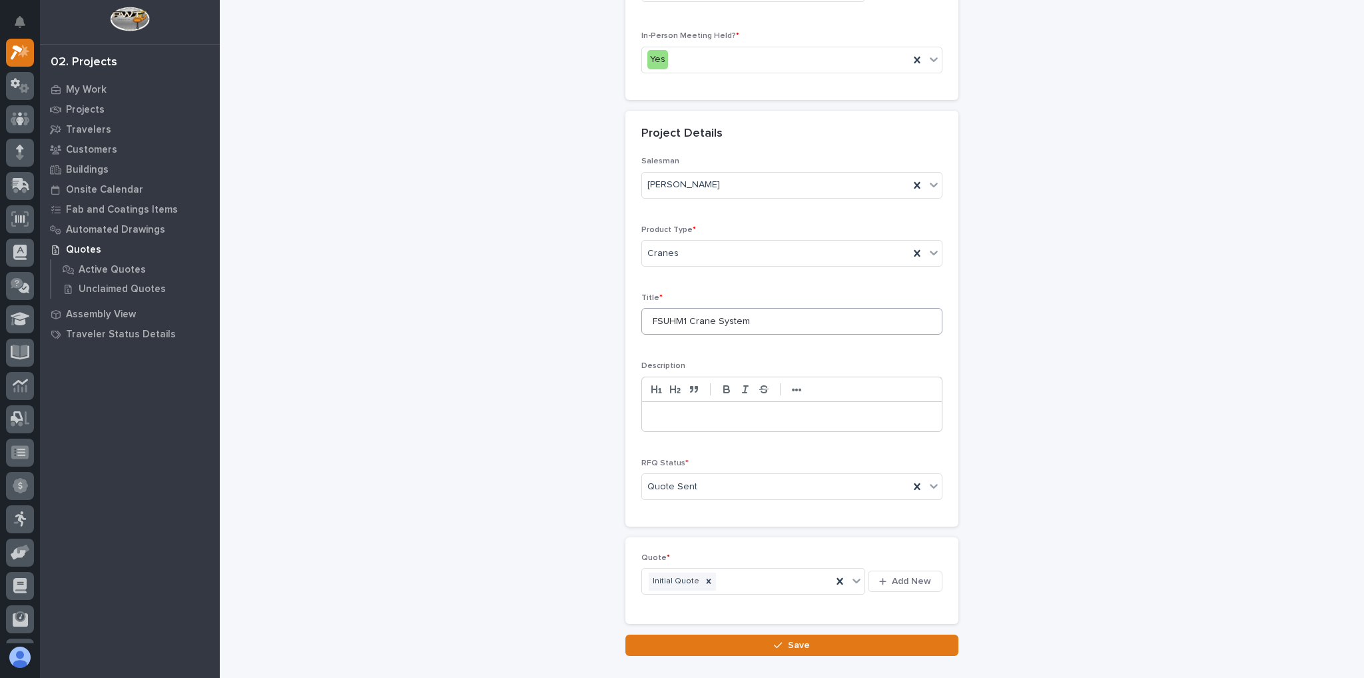
scroll to position [445, 0]
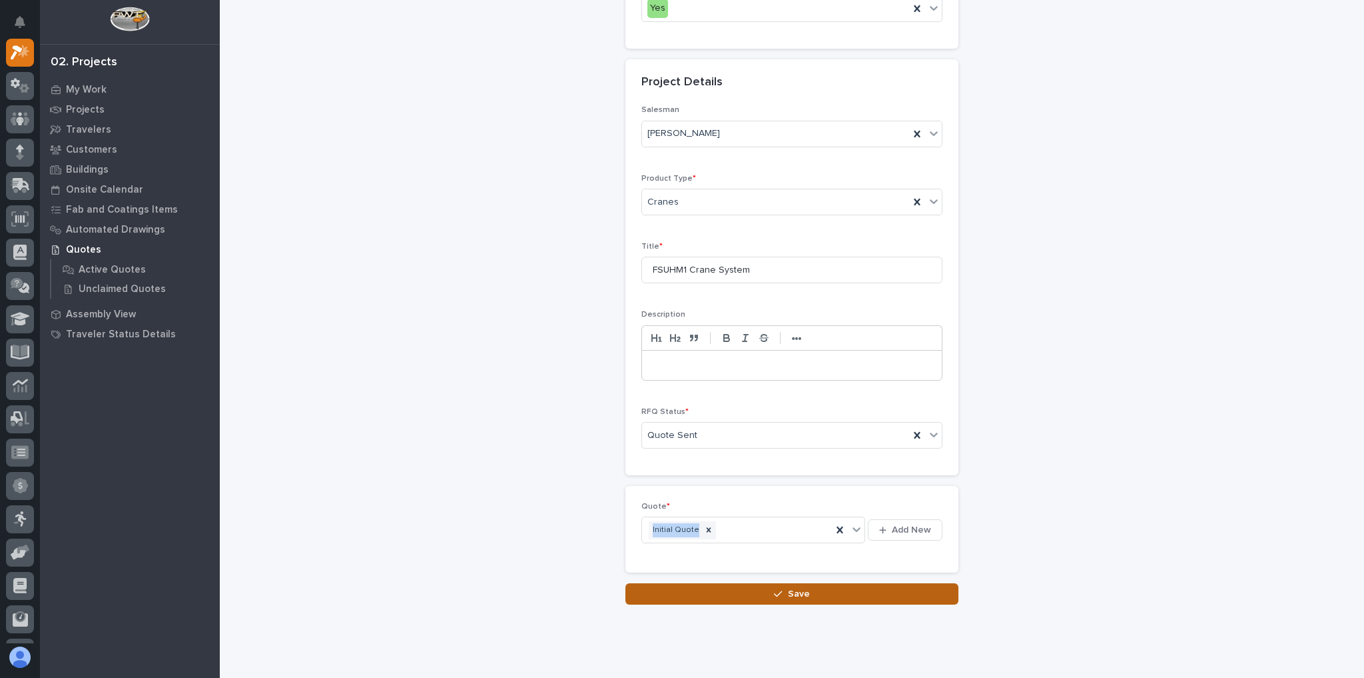
drag, startPoint x: 790, startPoint y: 552, endPoint x: 782, endPoint y: 564, distance: 13.9
click at [782, 564] on div "RFQs: add new Loading... Saving… Loading... Saving… Loading... Saving… Customer…" at bounding box center [792, 80] width 333 height 1049
click at [788, 588] on span "Save" at bounding box center [799, 594] width 22 height 12
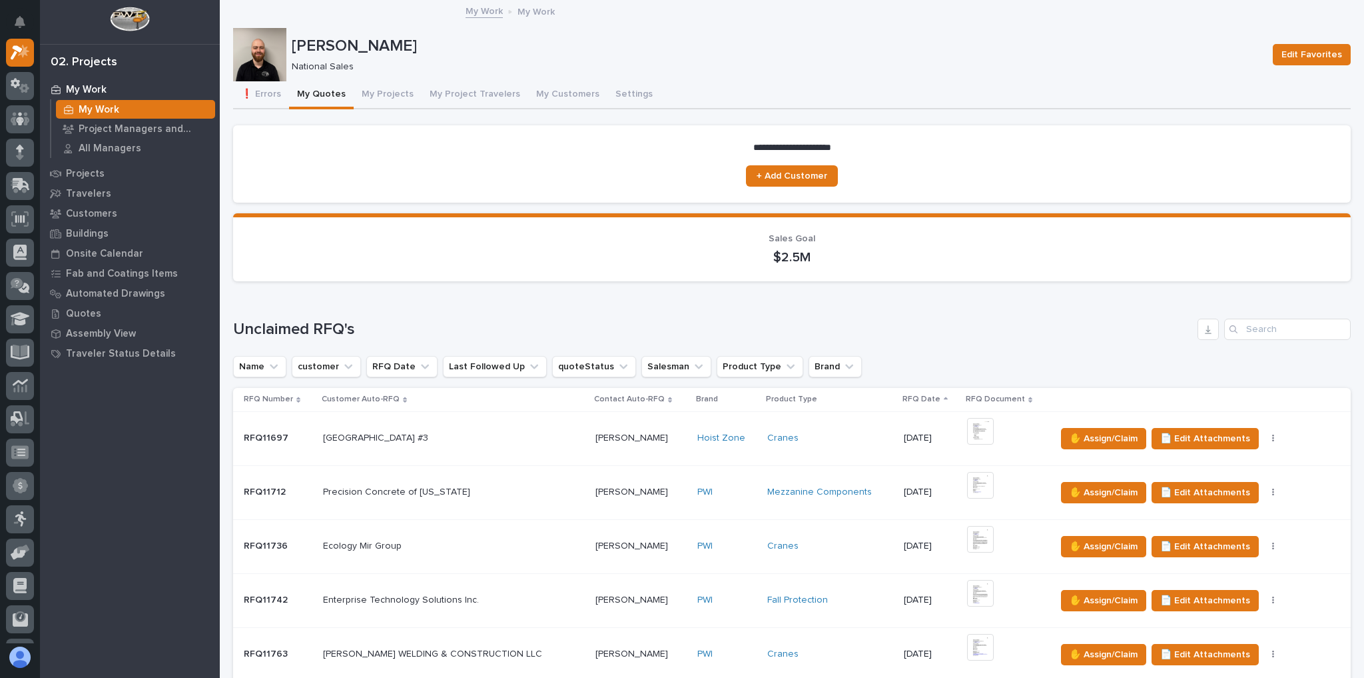
click at [295, 94] on button "My Quotes" at bounding box center [321, 95] width 65 height 28
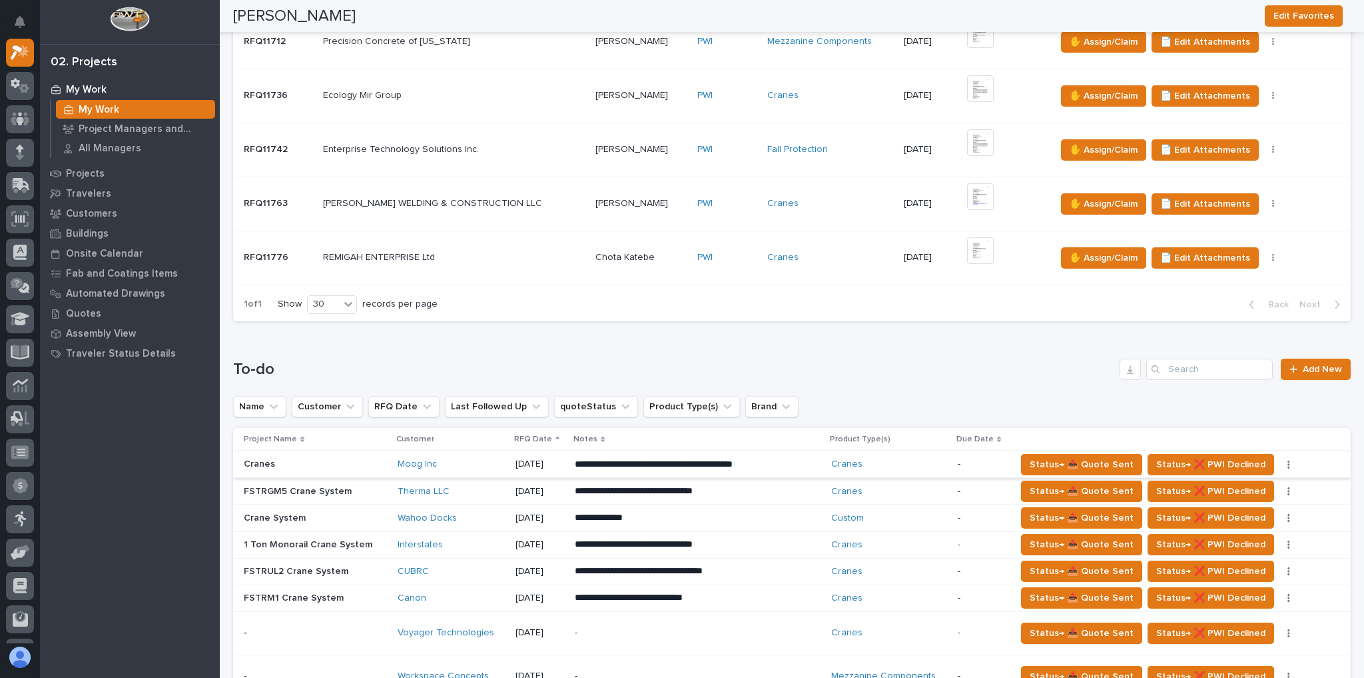
scroll to position [640, 0]
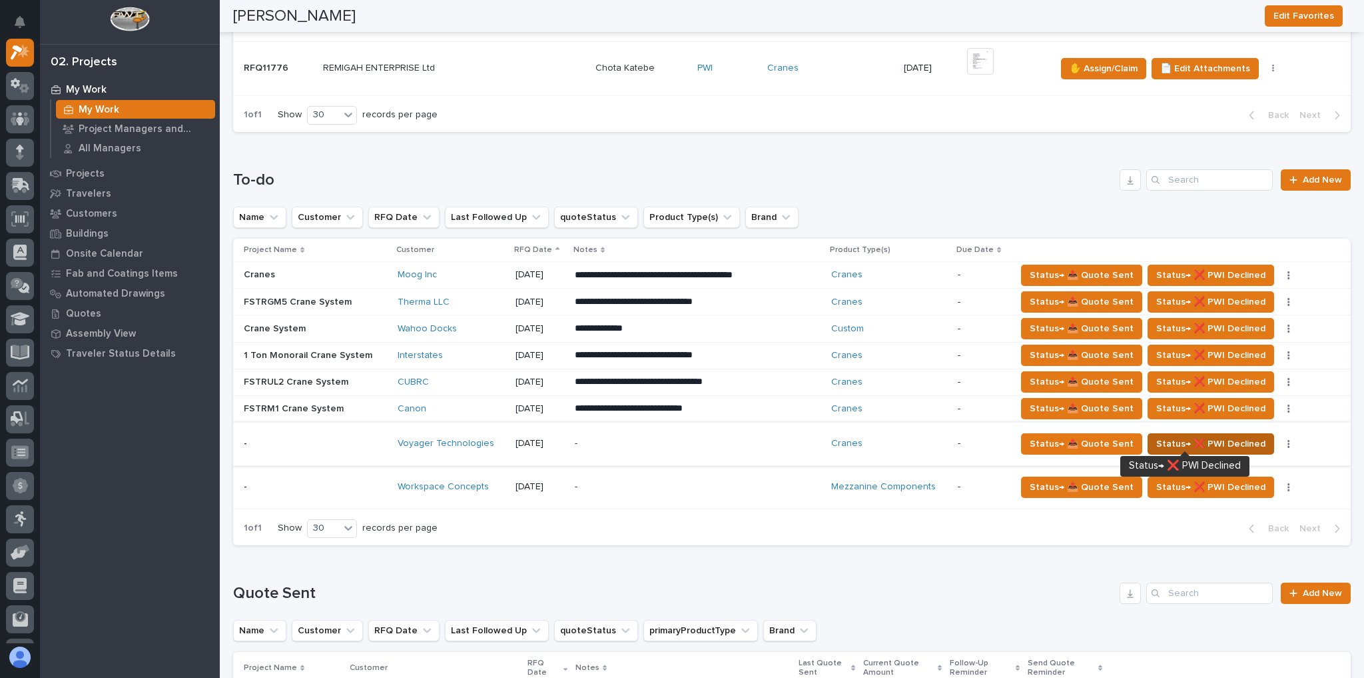
click at [1225, 436] on span "Status→ ❌ PWI Declined" at bounding box center [1211, 444] width 109 height 16
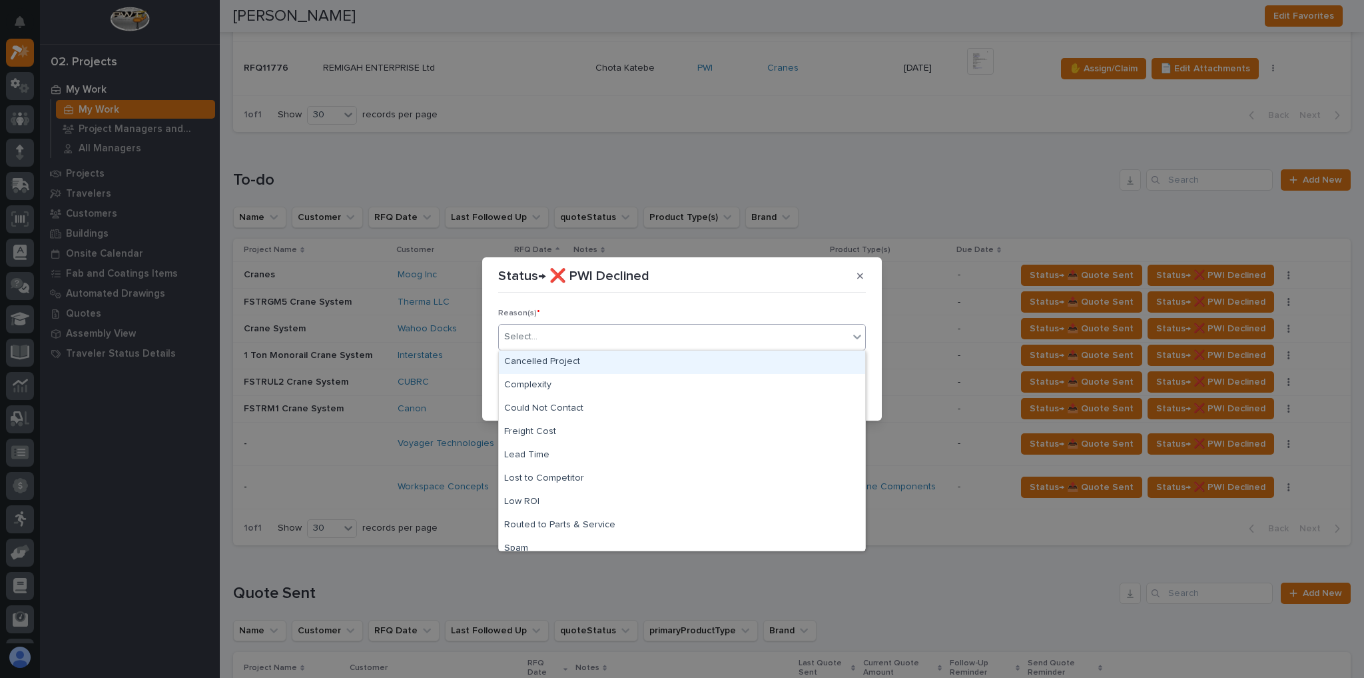
click at [582, 344] on div "Select..." at bounding box center [674, 337] width 350 height 22
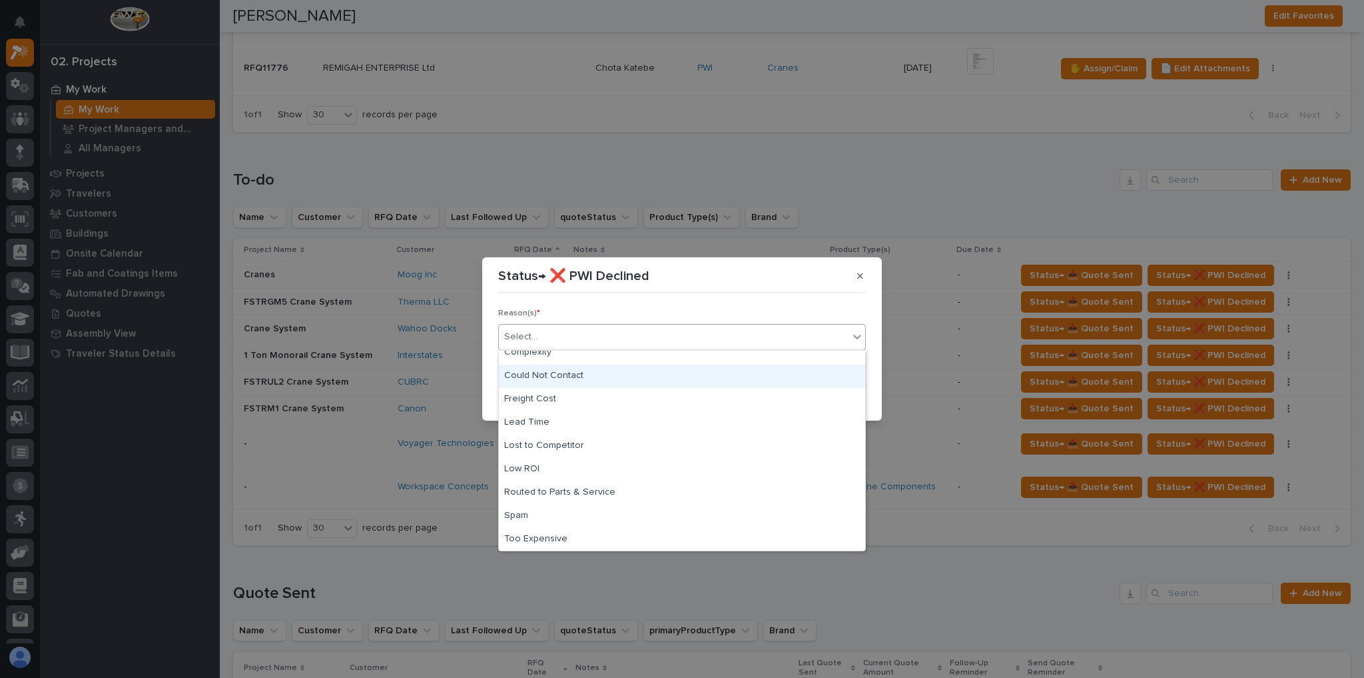
scroll to position [0, 0]
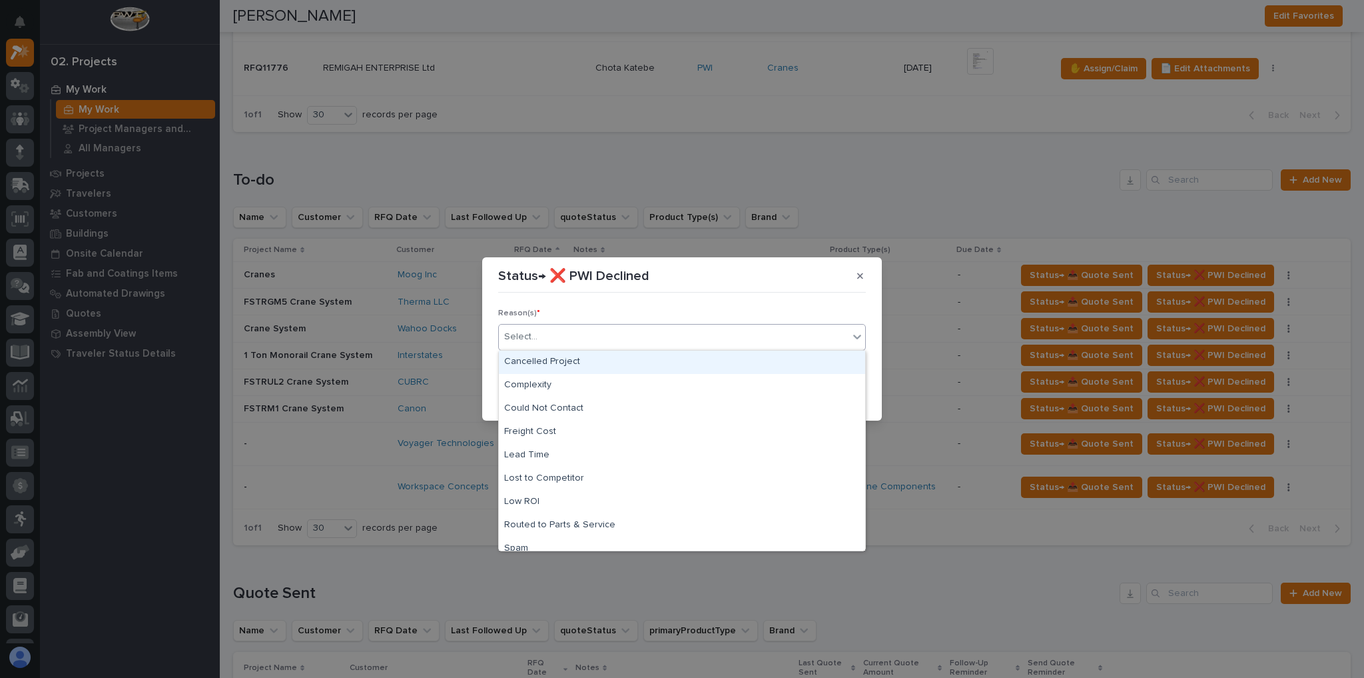
click at [572, 366] on div "Cancelled Project" at bounding box center [682, 361] width 366 height 23
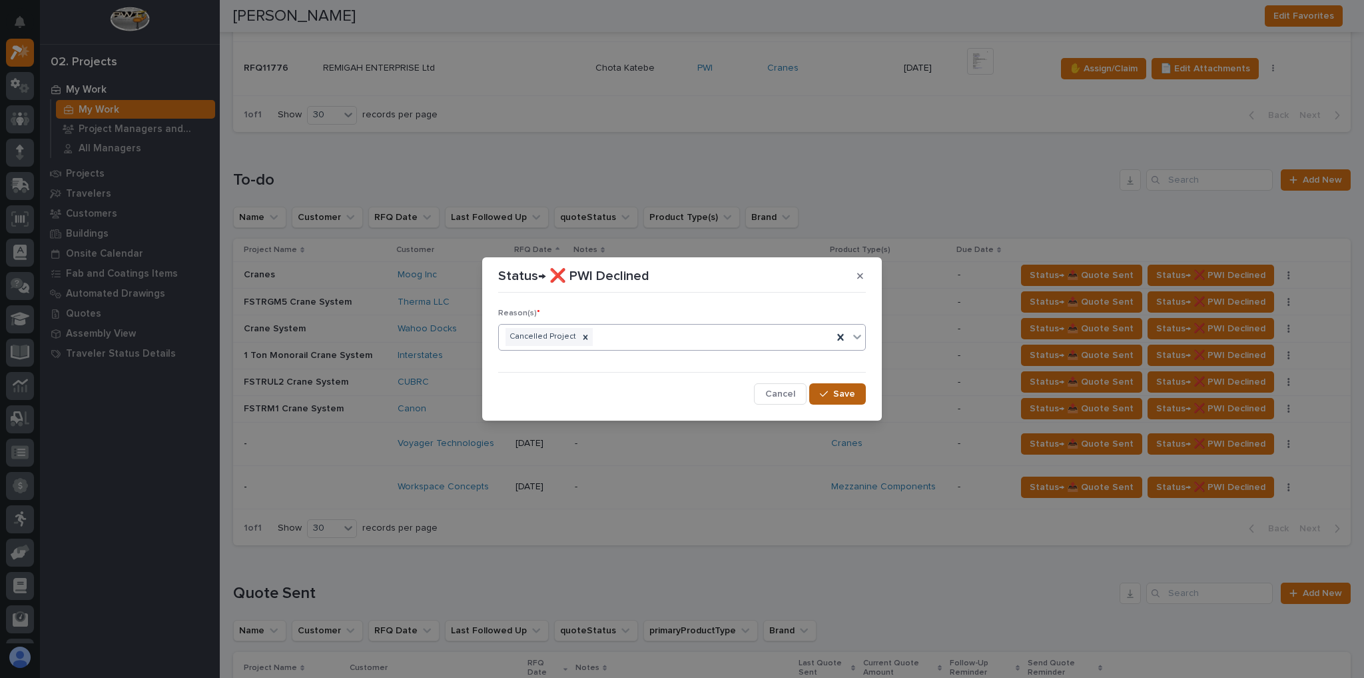
click at [831, 392] on div "button" at bounding box center [826, 393] width 13 height 9
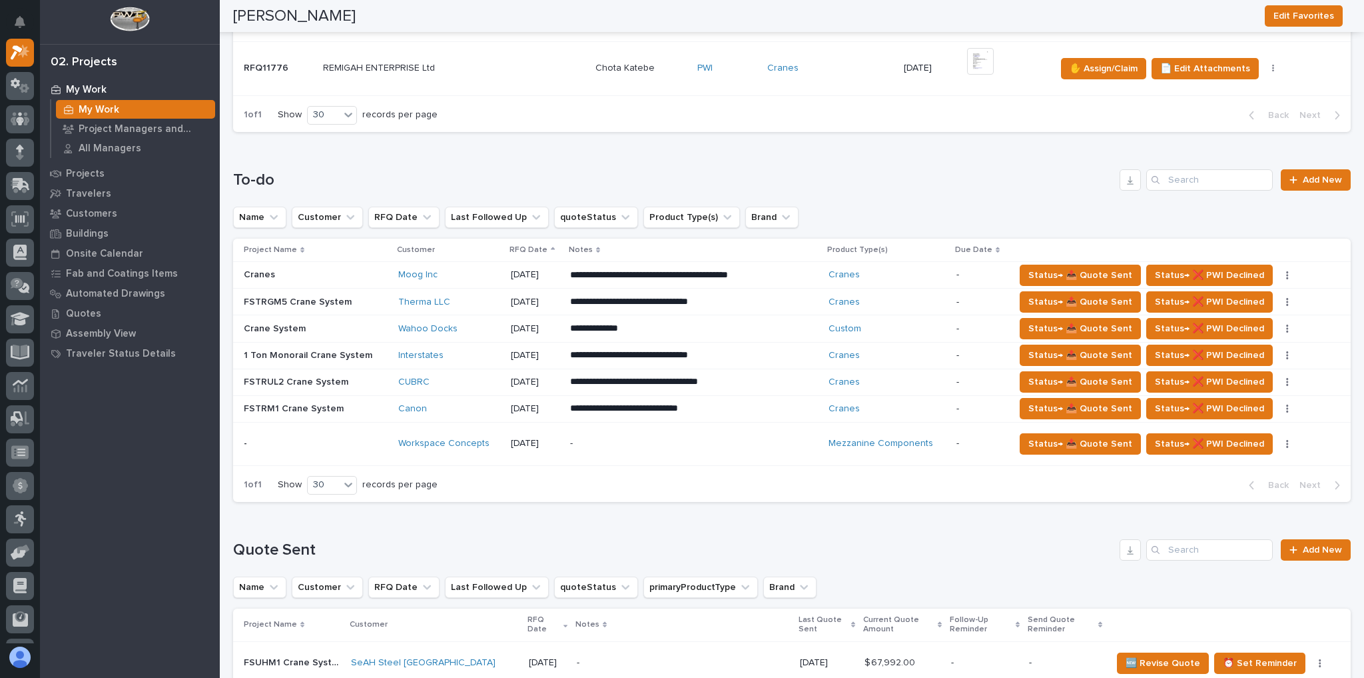
click at [595, 282] on p "**********" at bounding box center [681, 274] width 223 height 13
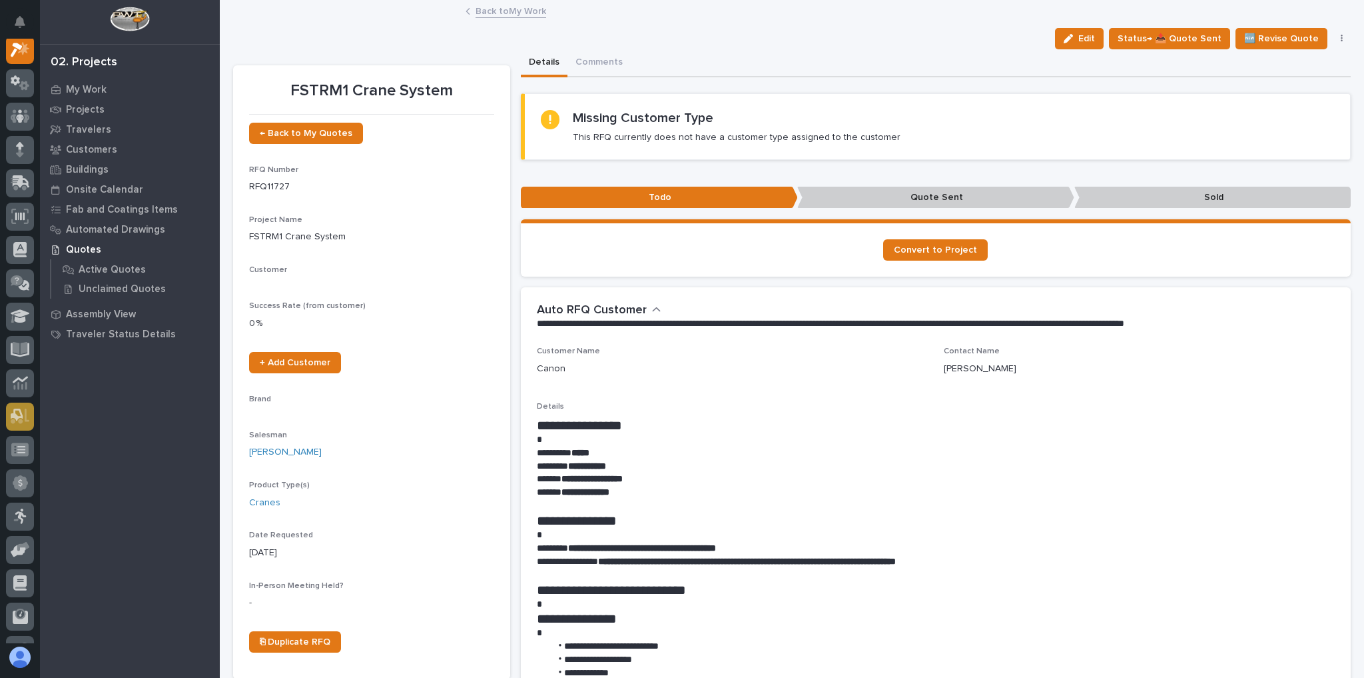
scroll to position [33, 0]
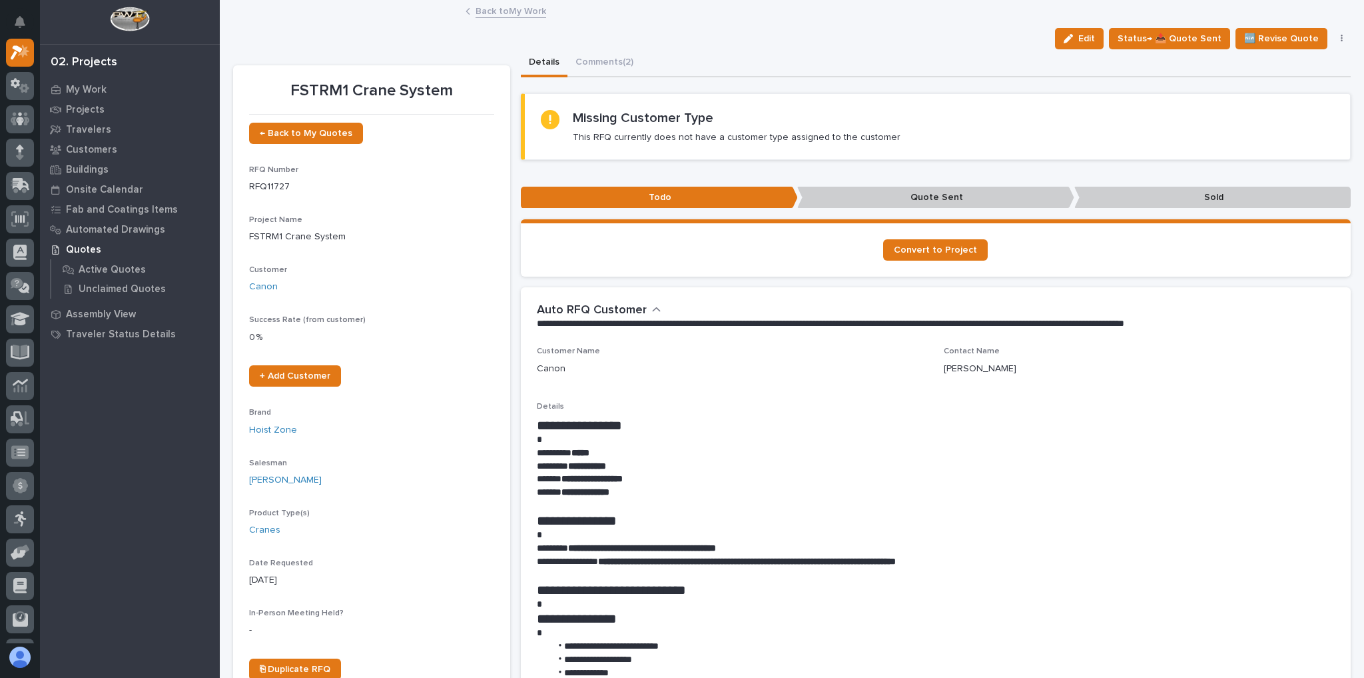
click at [477, 7] on link "Back to My Work" at bounding box center [511, 10] width 71 height 15
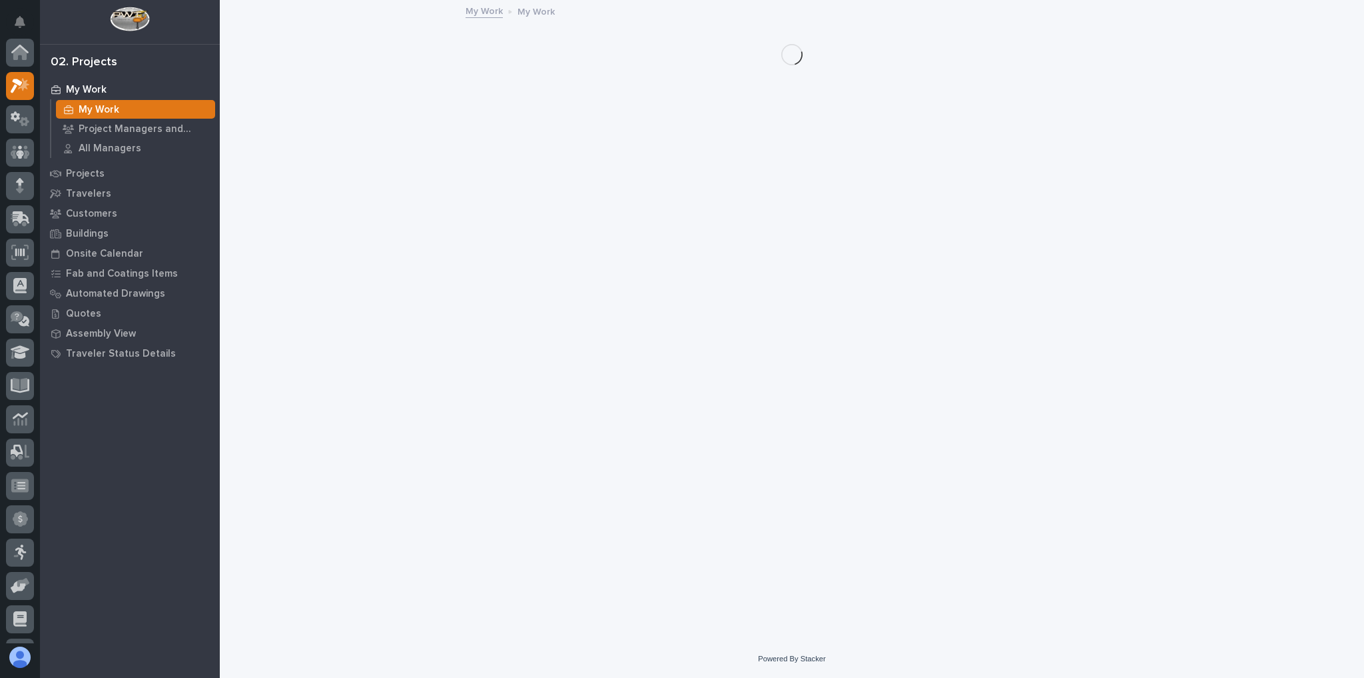
scroll to position [36, 0]
